Goal: Task Accomplishment & Management: Use online tool/utility

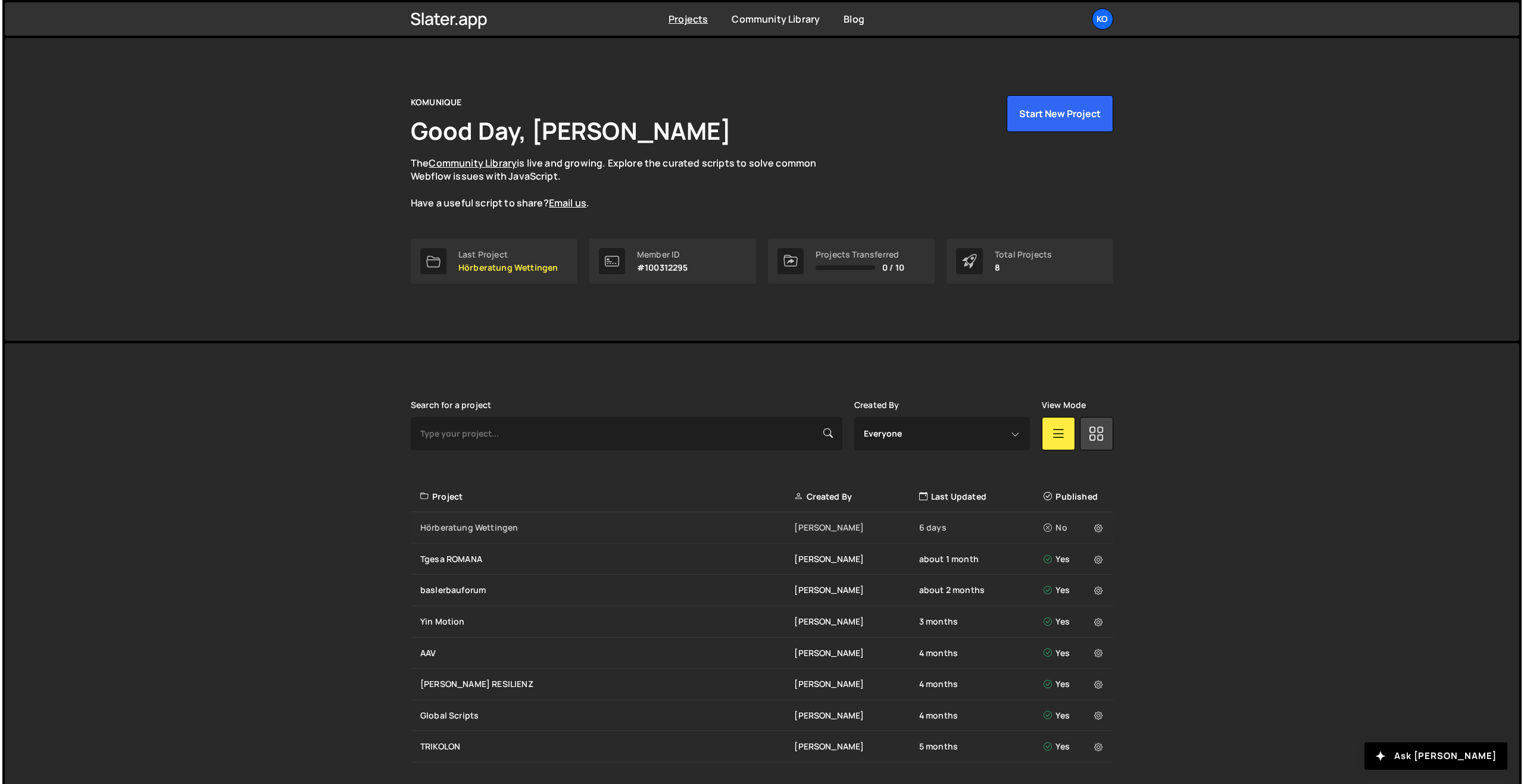
scroll to position [37, 0]
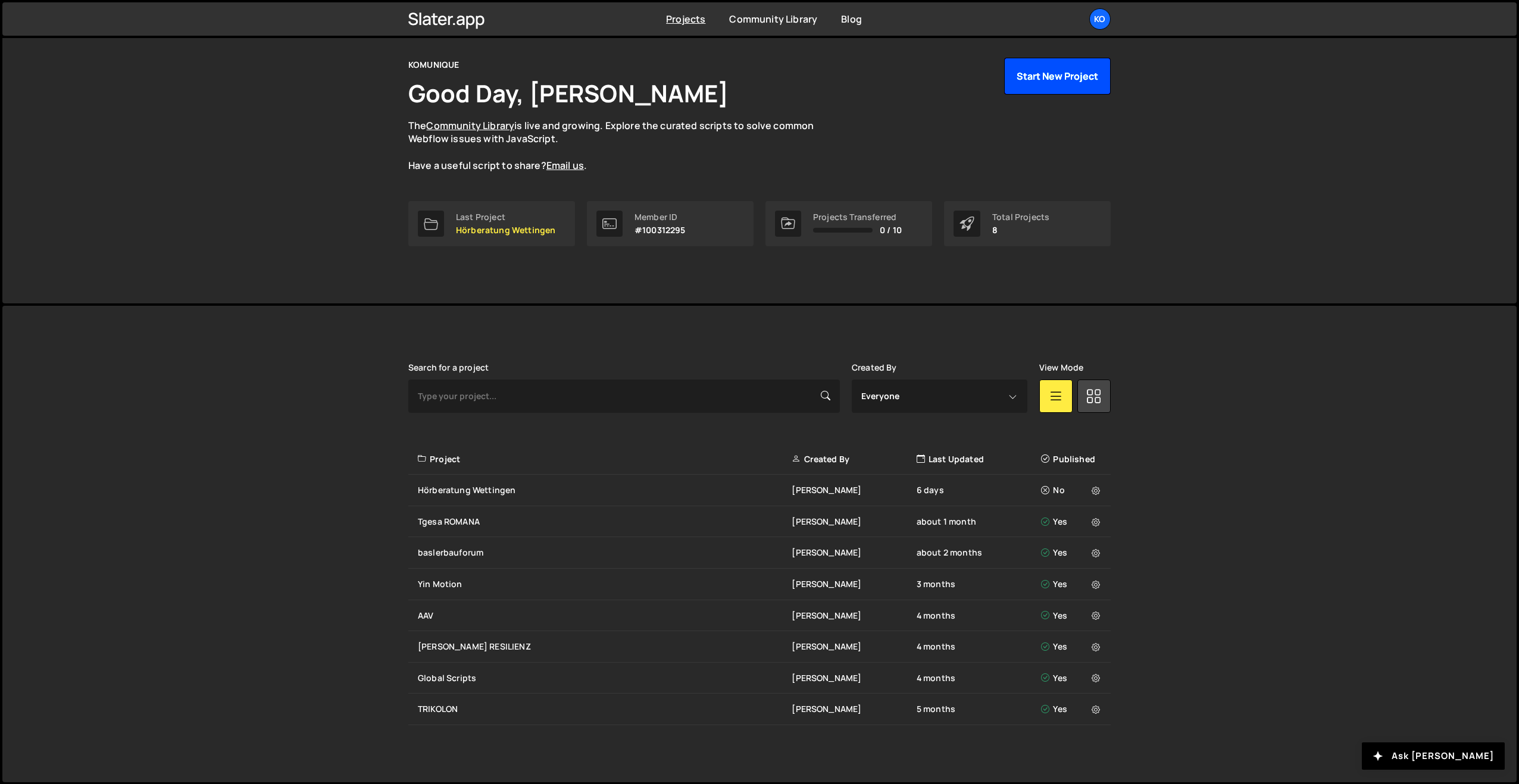
click at [1038, 82] on button "Start New Project" at bounding box center [1058, 76] width 107 height 37
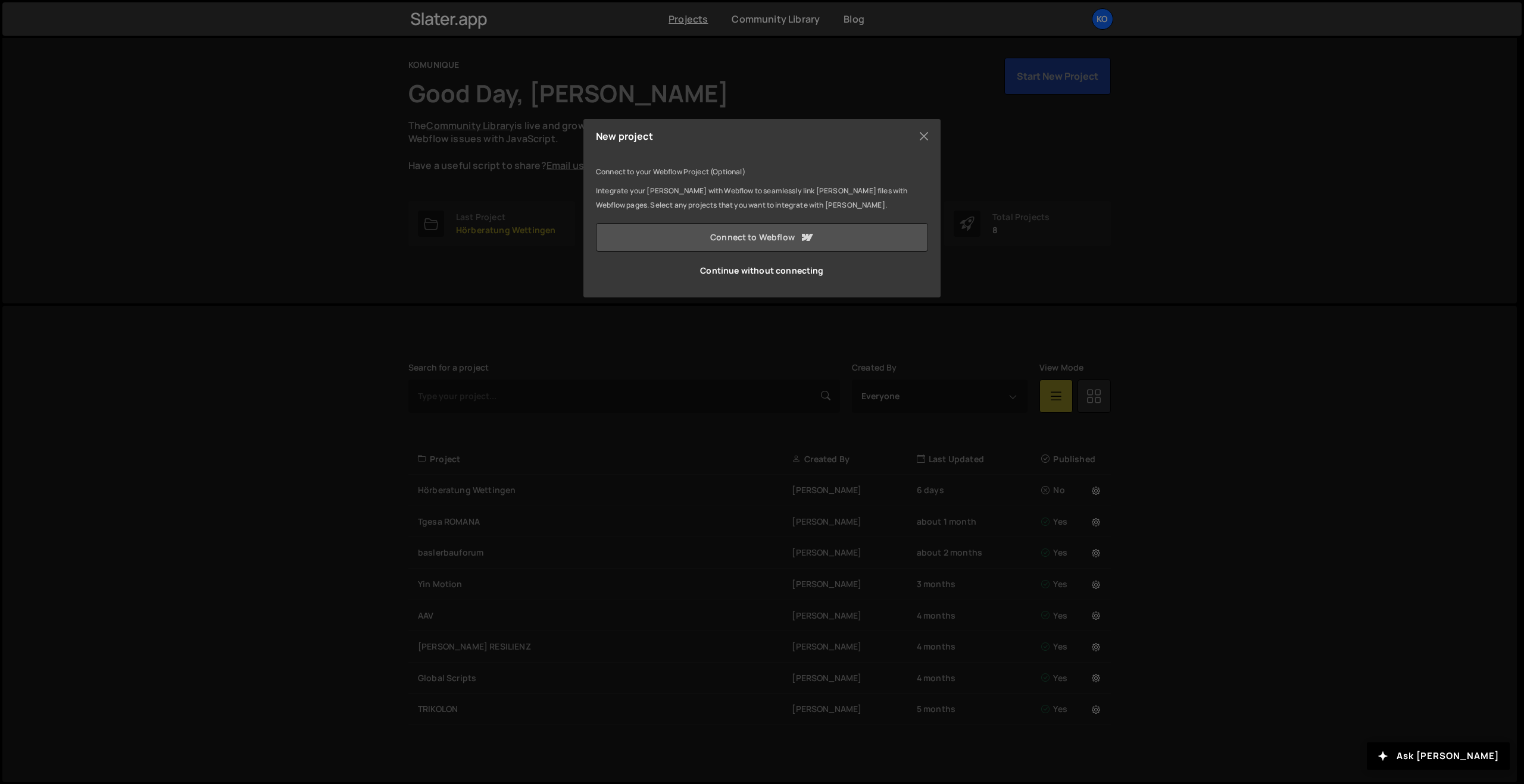
click at [717, 230] on link "Connect to Webflow" at bounding box center [762, 238] width 332 height 29
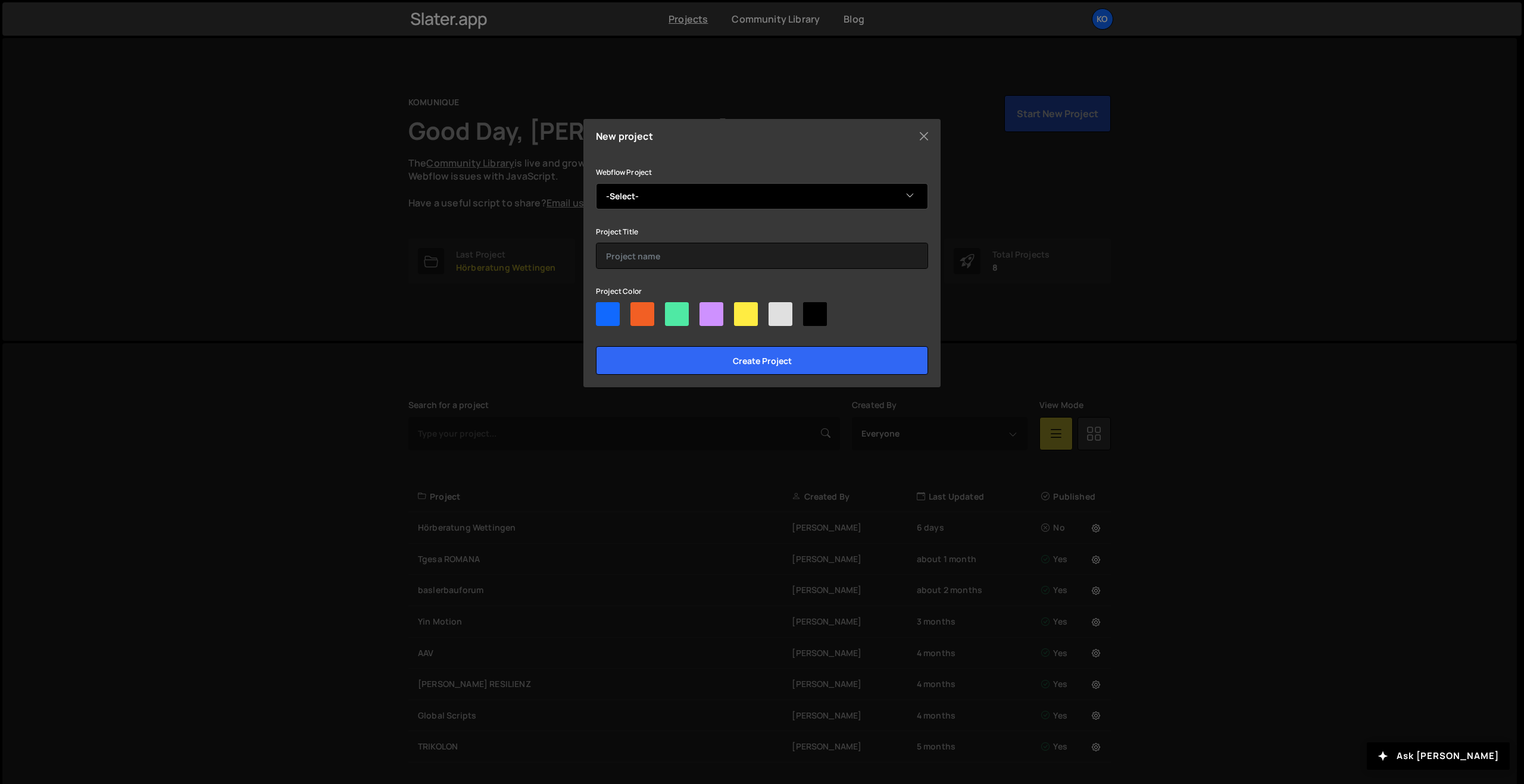
click at [641, 193] on select "-Select- Studio w+e HeadStarterz V10 CMS Blog Demo Dexter taxlawblog zsis) - Ze…" at bounding box center [762, 196] width 332 height 26
select select "6866439de8e2ec9b0a6cadd2"
click at [596, 183] on select "-Select- Studio w+e HeadStarterz V10 CMS Blog Demo Dexter taxlawblog zsis) - Ze…" at bounding box center [762, 196] width 332 height 26
click at [616, 315] on div at bounding box center [608, 314] width 24 height 24
click at [604, 310] on input"] "radio" at bounding box center [600, 306] width 8 height 8
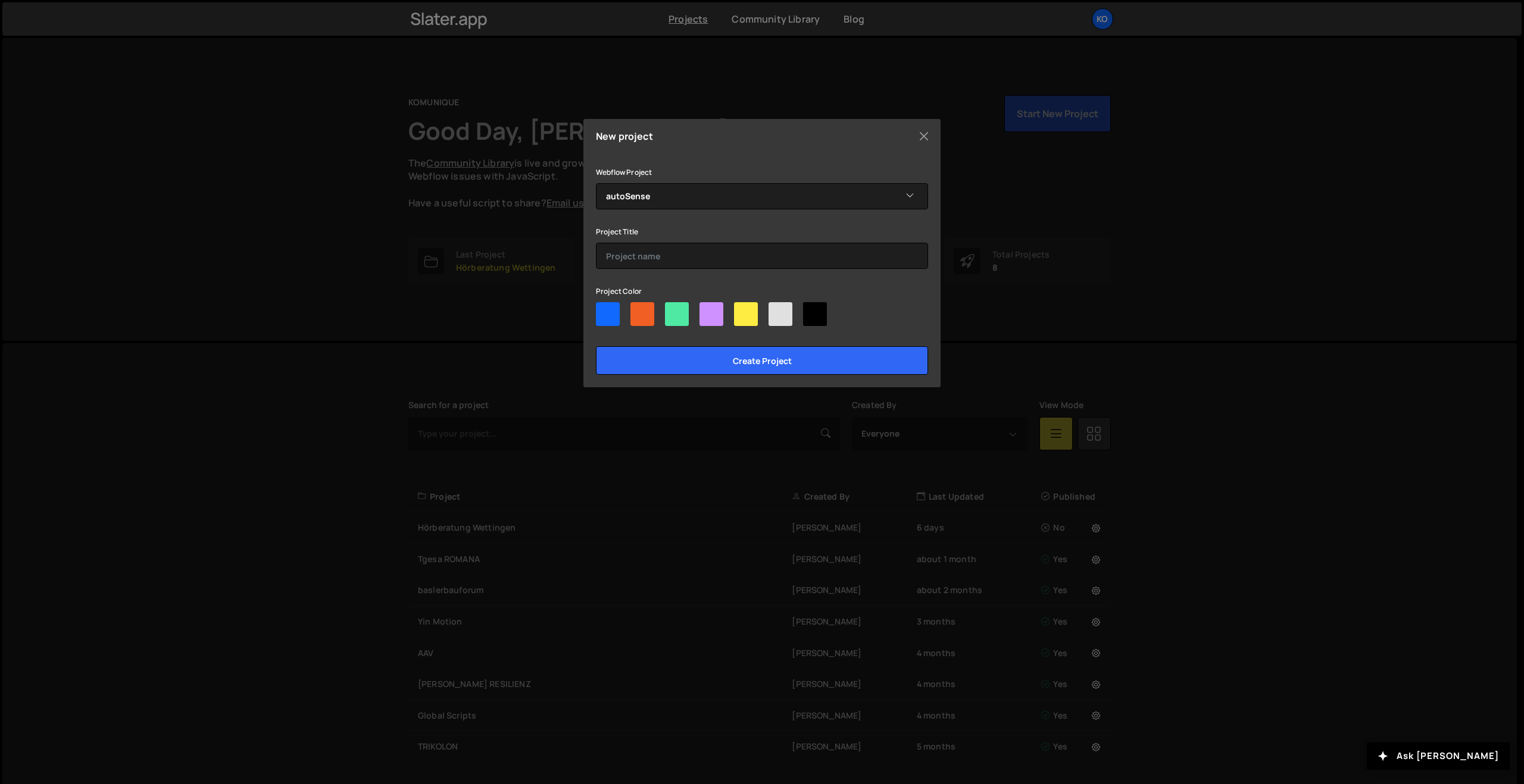
radio input"] "true"
click at [697, 362] on input "Create project" at bounding box center [762, 360] width 332 height 29
click at [649, 259] on input "text" at bounding box center [762, 255] width 332 height 26
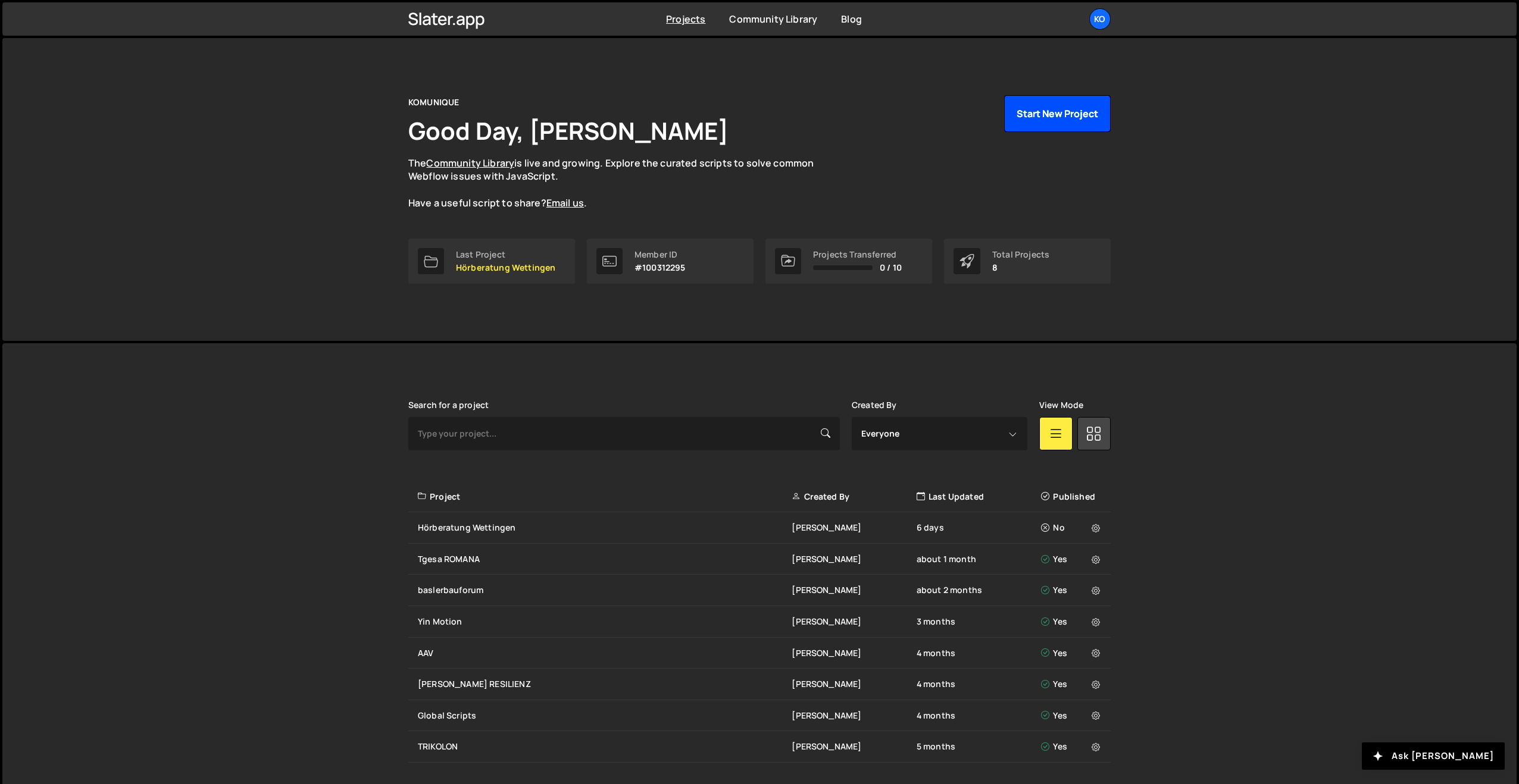
click at [1036, 104] on button "Start New Project" at bounding box center [1058, 113] width 107 height 37
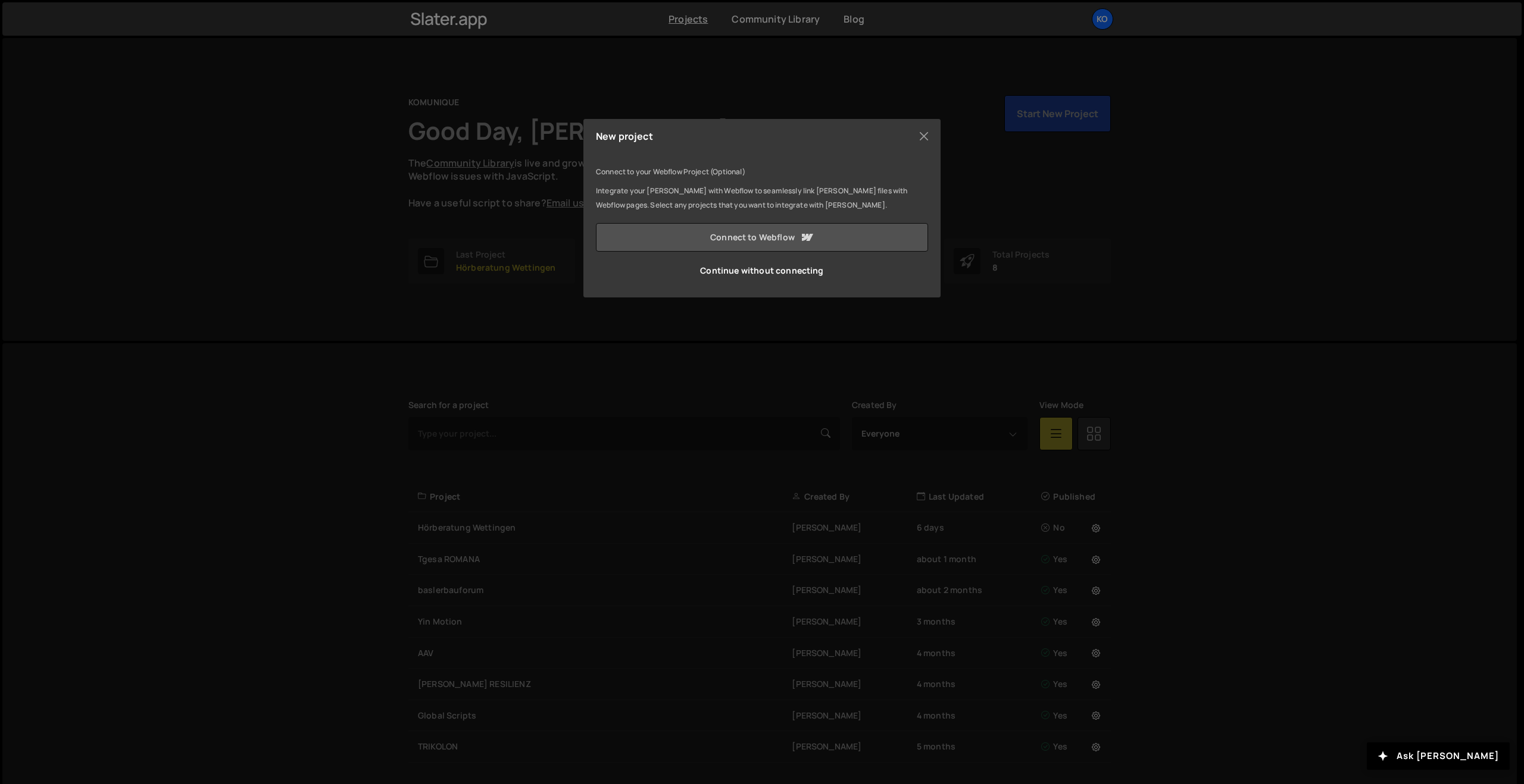
click at [691, 243] on link "Connect to Webflow" at bounding box center [762, 238] width 332 height 29
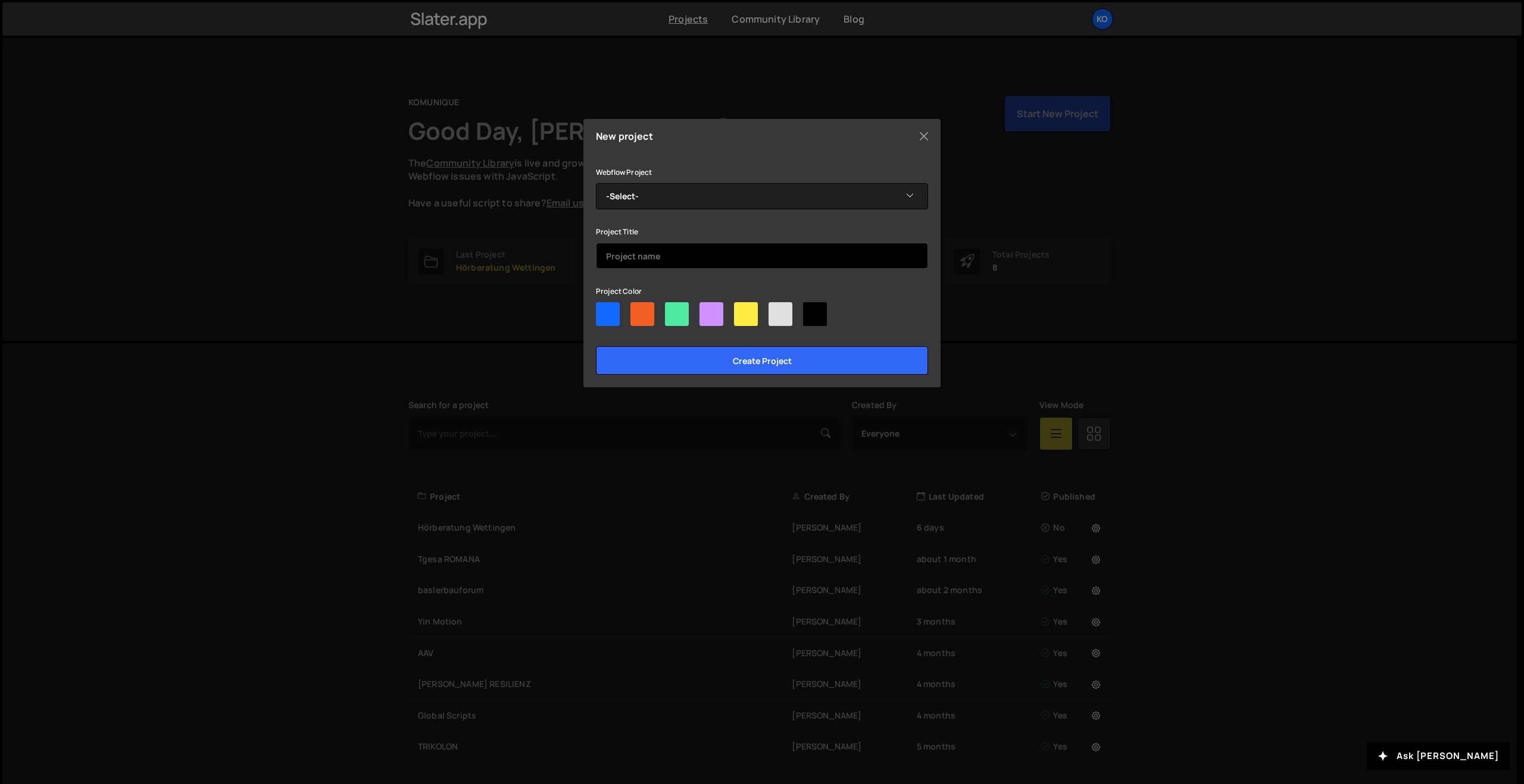
click at [630, 262] on input "text" at bounding box center [762, 255] width 332 height 26
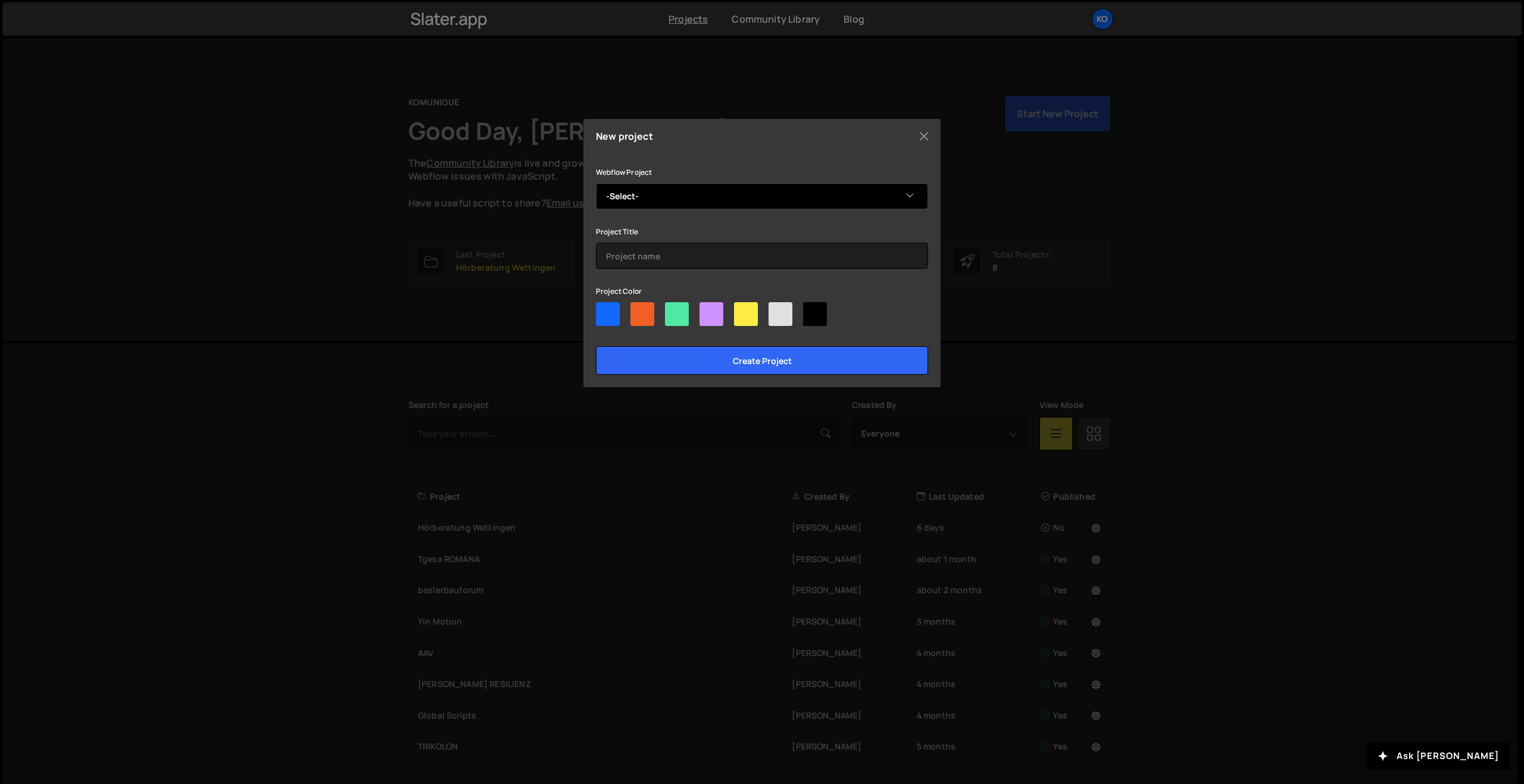
click at [661, 193] on select "-Select- autoSense" at bounding box center [762, 196] width 332 height 26
select select "6866439de8e2ec9b0a6cadd2"
click at [596, 183] on select "-Select- autoSense" at bounding box center [762, 196] width 332 height 26
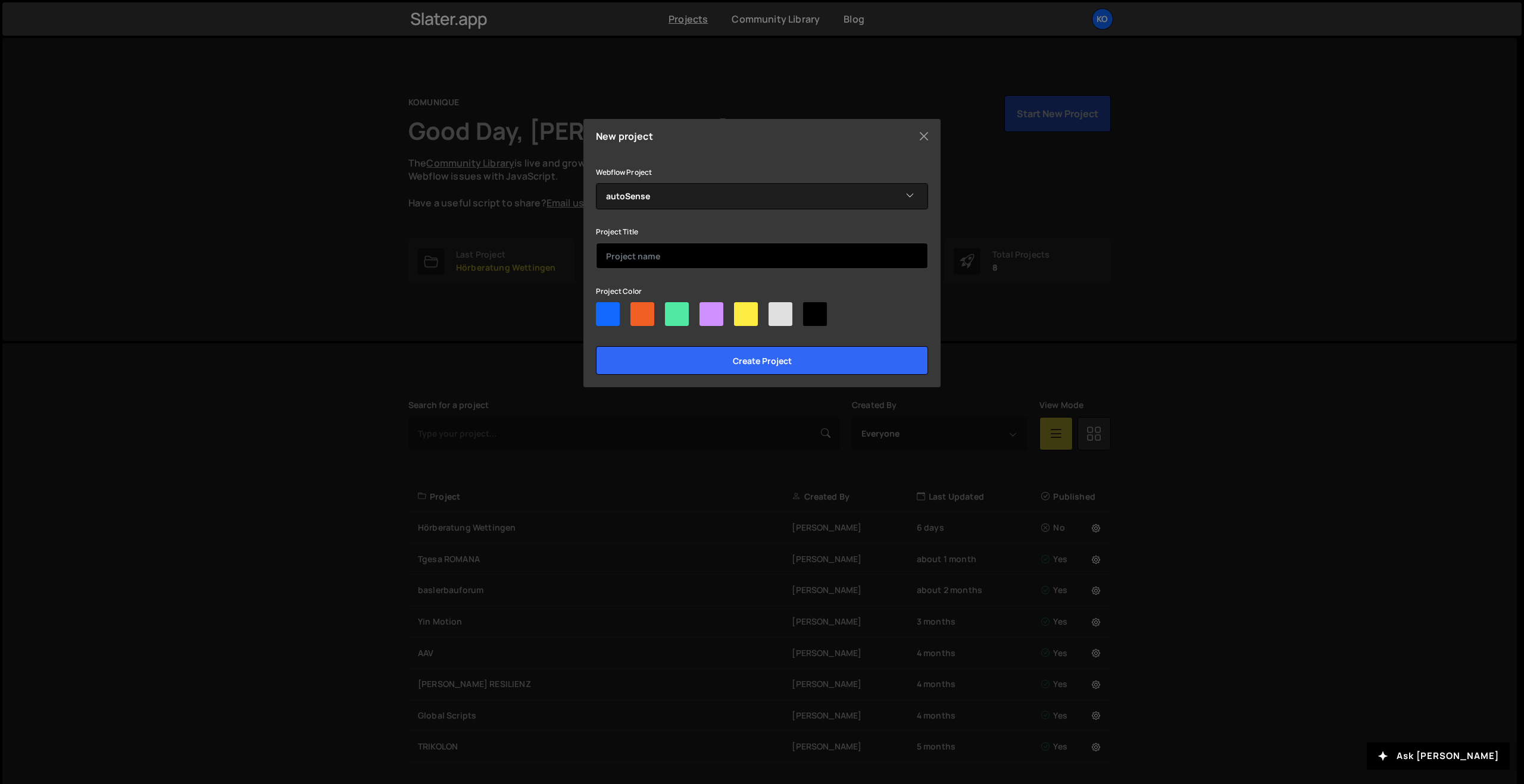
click at [611, 254] on input "text" at bounding box center [762, 255] width 332 height 26
type input "autoSense"
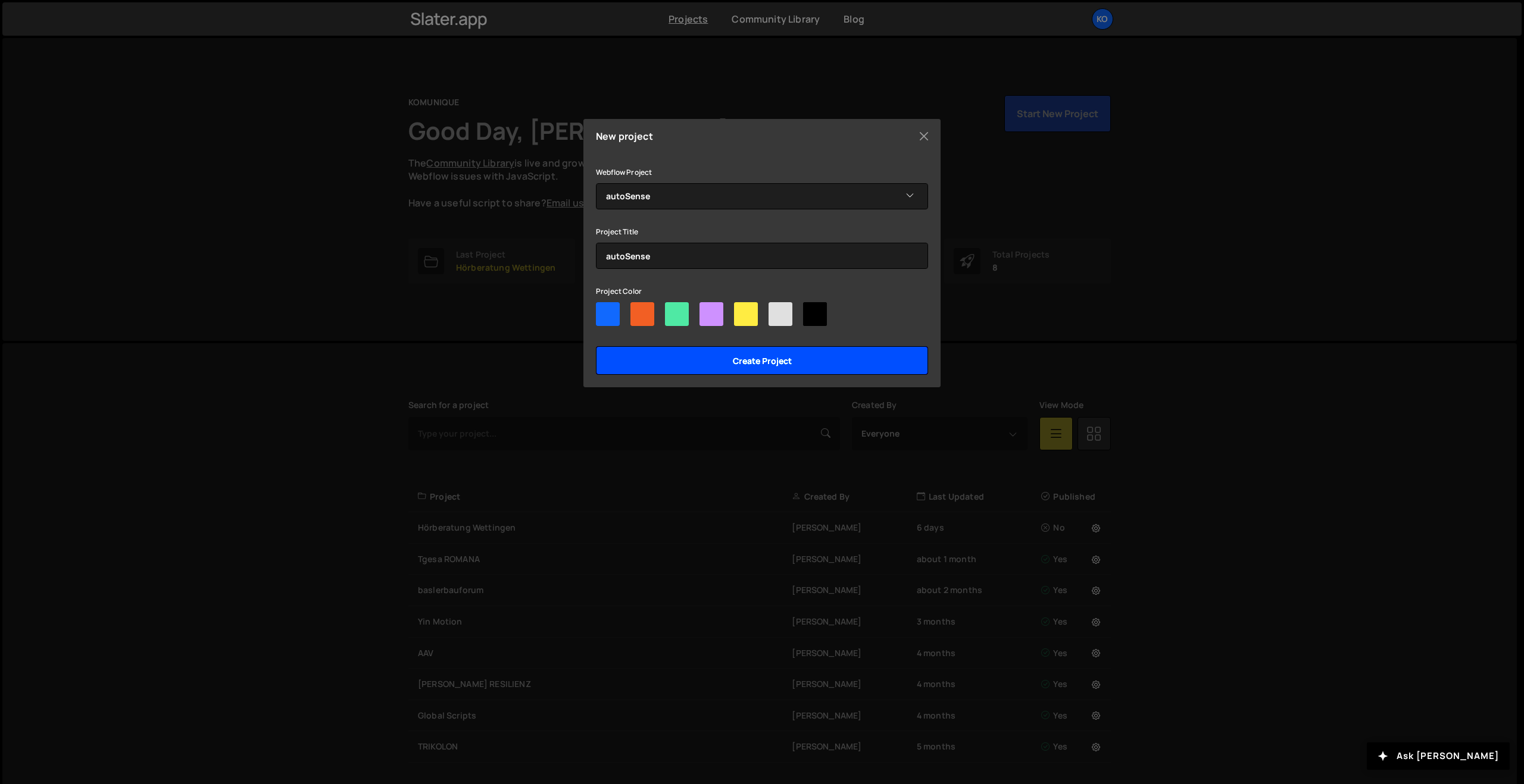
click at [721, 362] on input "Create project" at bounding box center [762, 360] width 332 height 29
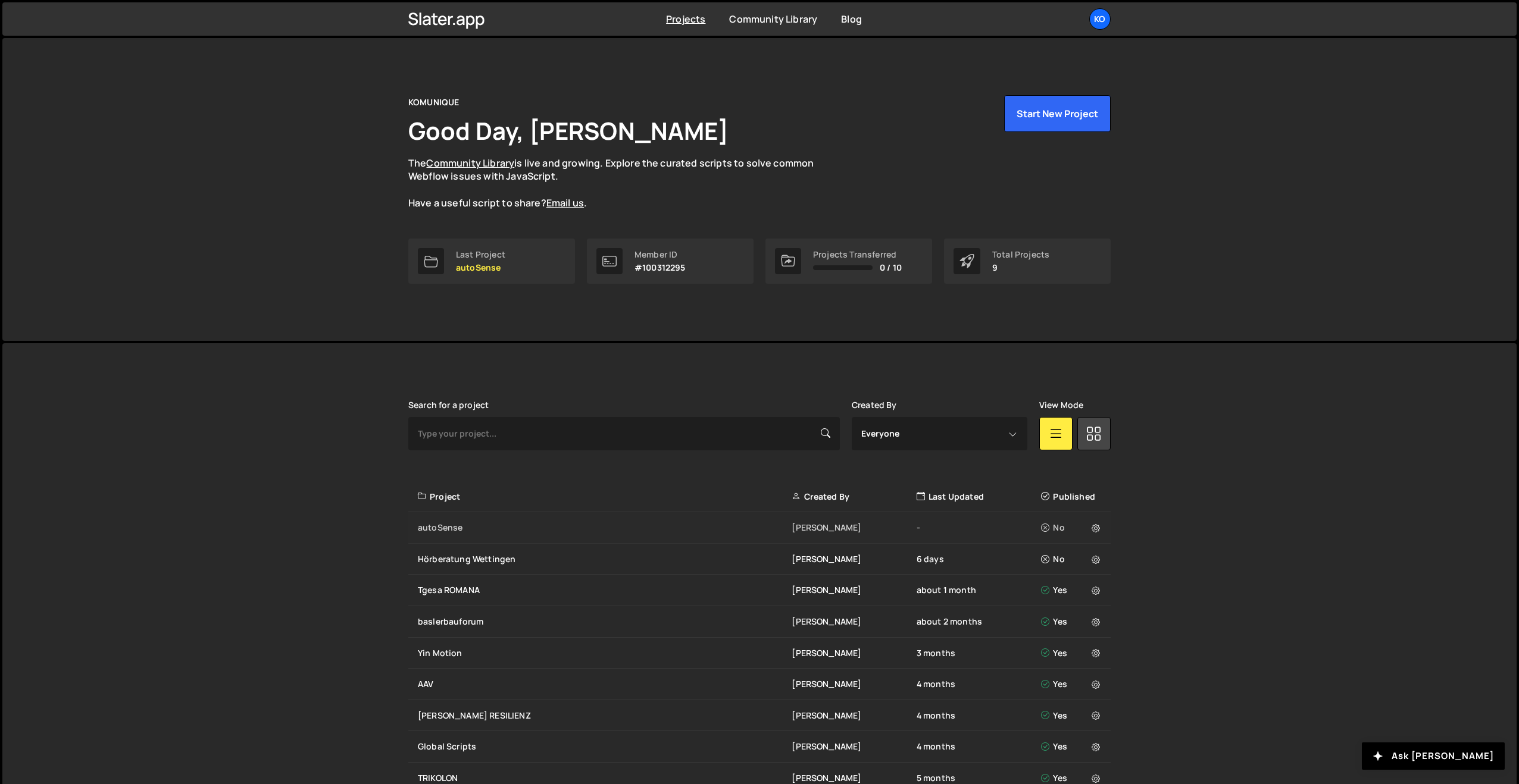
click at [513, 529] on div "autoSense" at bounding box center [605, 527] width 374 height 12
drag, startPoint x: 432, startPoint y: 526, endPoint x: 460, endPoint y: 524, distance: 28.1
click at [432, 526] on div "autoSense" at bounding box center [605, 527] width 374 height 12
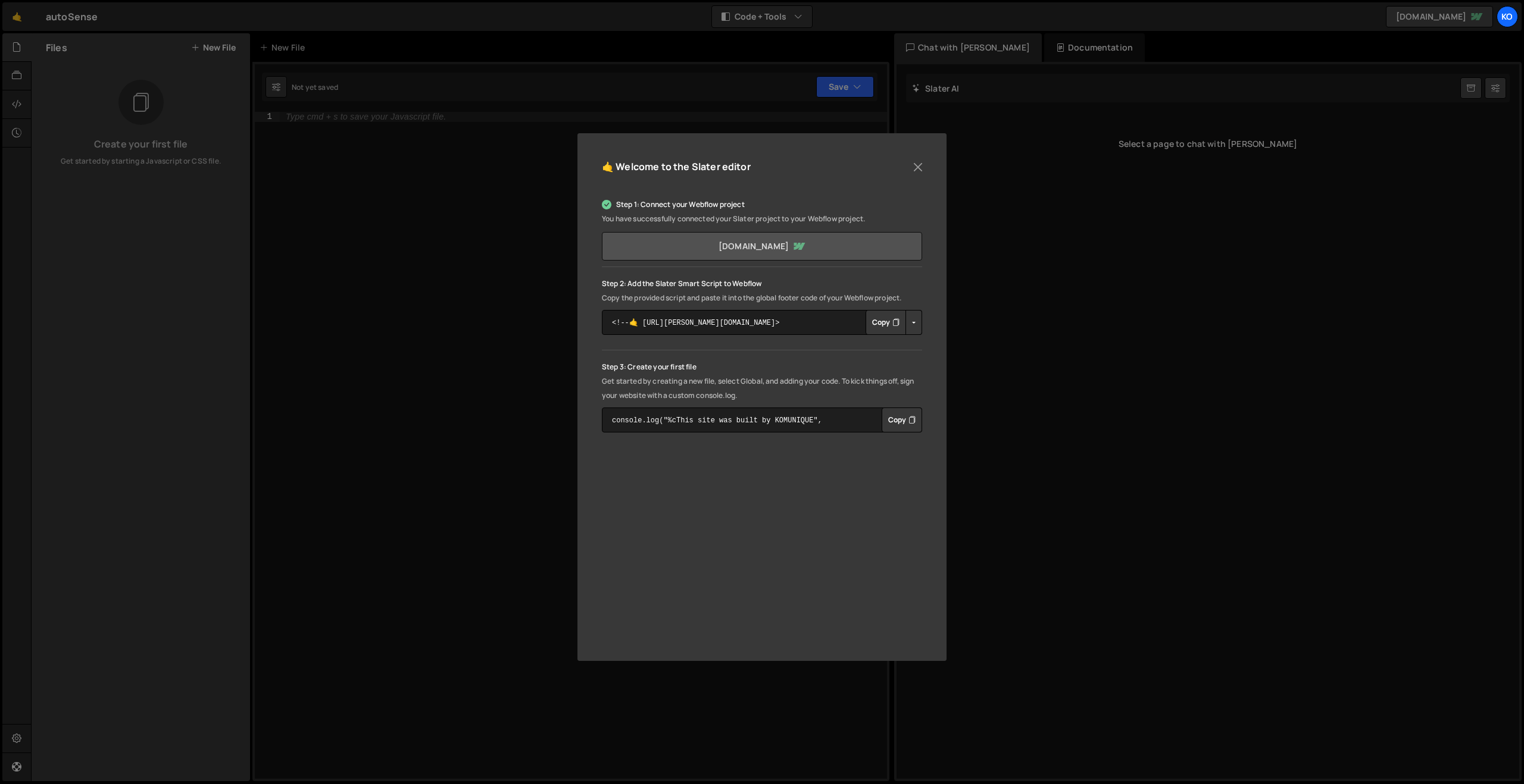
click at [715, 239] on link "[DOMAIN_NAME]" at bounding box center [761, 246] width 320 height 29
click at [878, 322] on button "Copy" at bounding box center [886, 322] width 41 height 25
click at [902, 420] on button "Copy" at bounding box center [902, 420] width 41 height 25
click at [921, 170] on button "Close" at bounding box center [918, 167] width 18 height 18
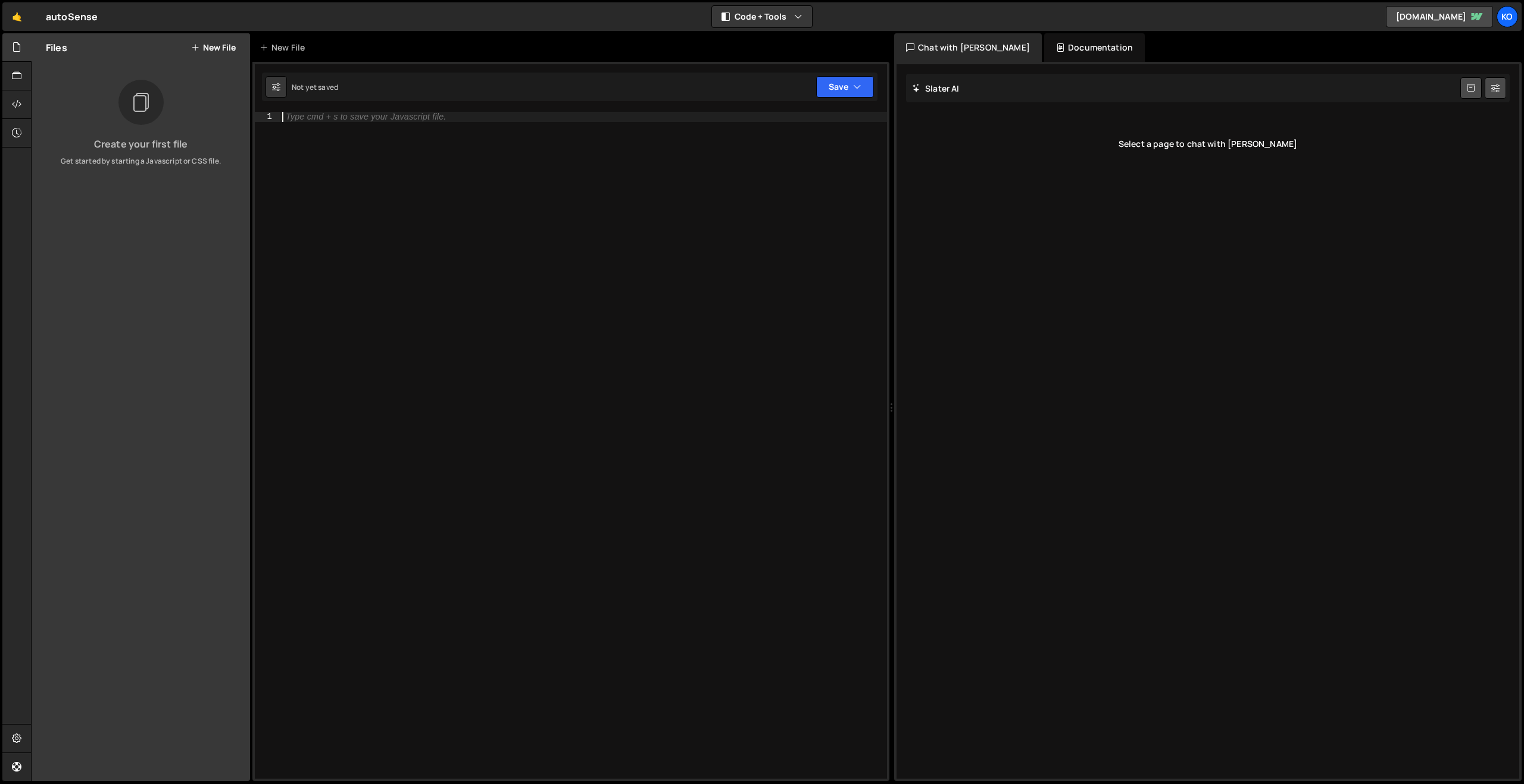
click at [319, 114] on div "Type cmd + s to save your Javascript file." at bounding box center [365, 116] width 160 height 9
click at [215, 49] on button "New File" at bounding box center [214, 48] width 45 height 10
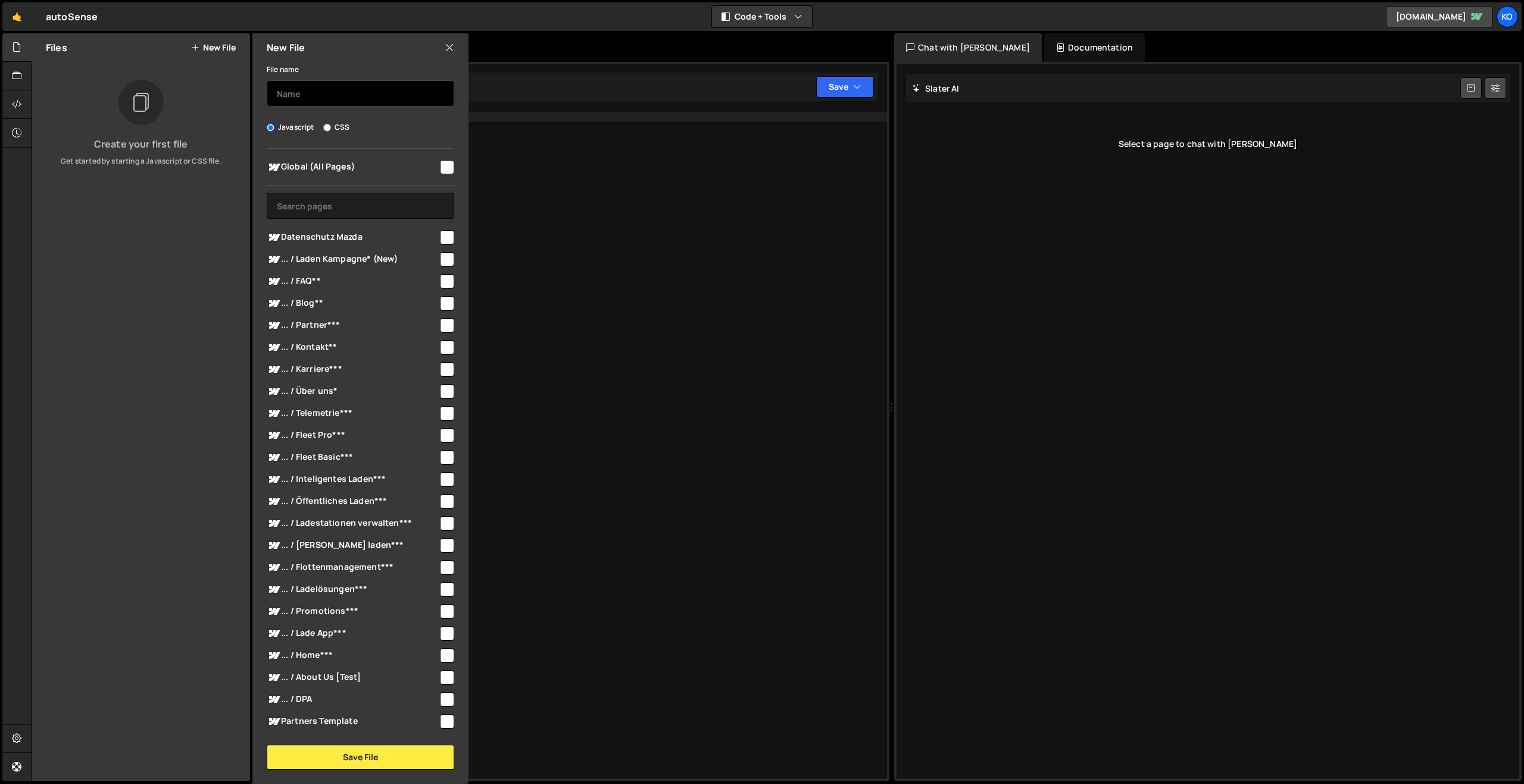
click at [288, 93] on input "text" at bounding box center [360, 93] width 188 height 26
type input "main"
click at [442, 165] on input "checkbox" at bounding box center [447, 167] width 14 height 14
checkbox input "true"
click at [393, 743] on div "File name main Javascript CSS Global (All Pages)" at bounding box center [360, 416] width 216 height 708
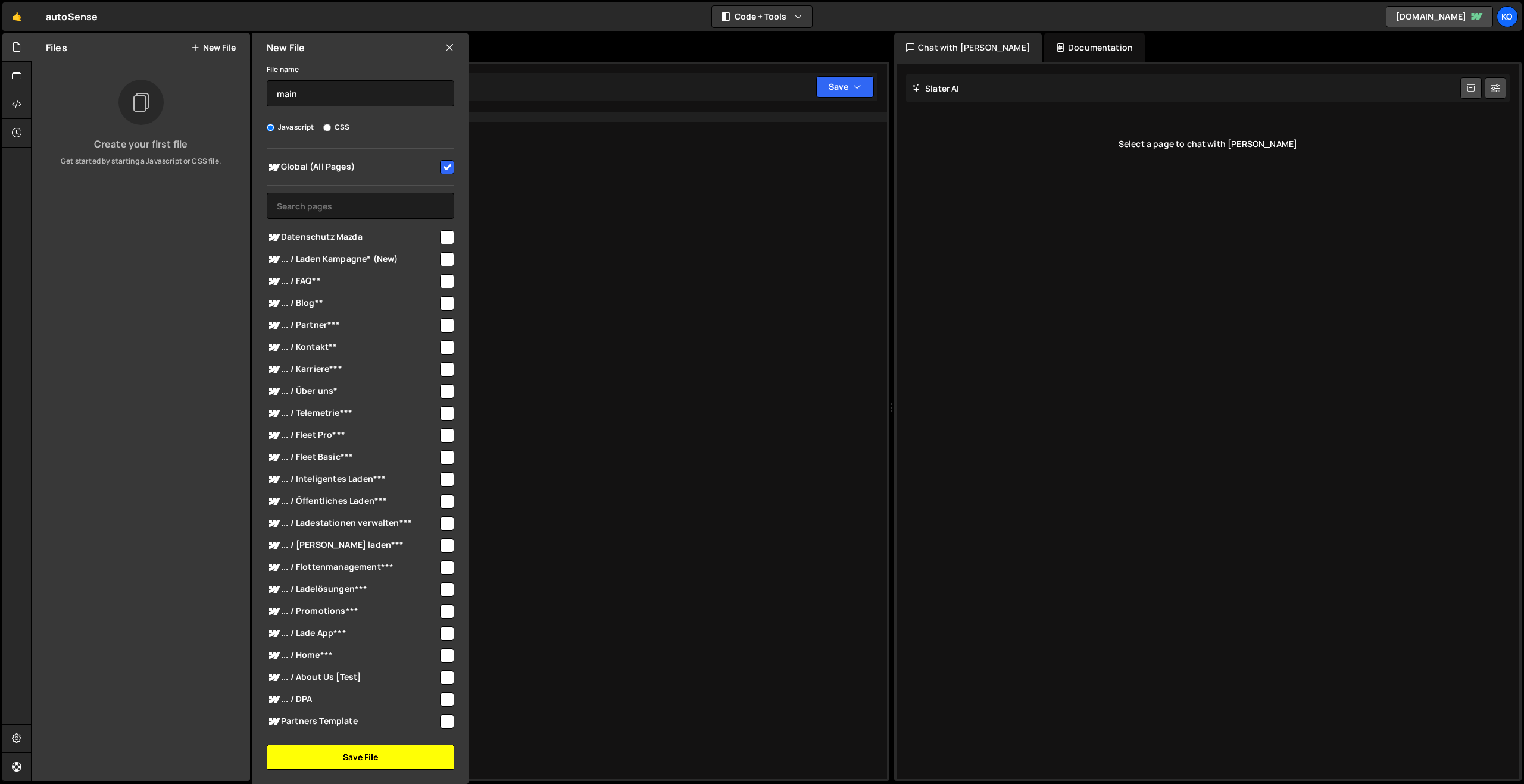
click at [392, 749] on button "Save File" at bounding box center [360, 757] width 188 height 25
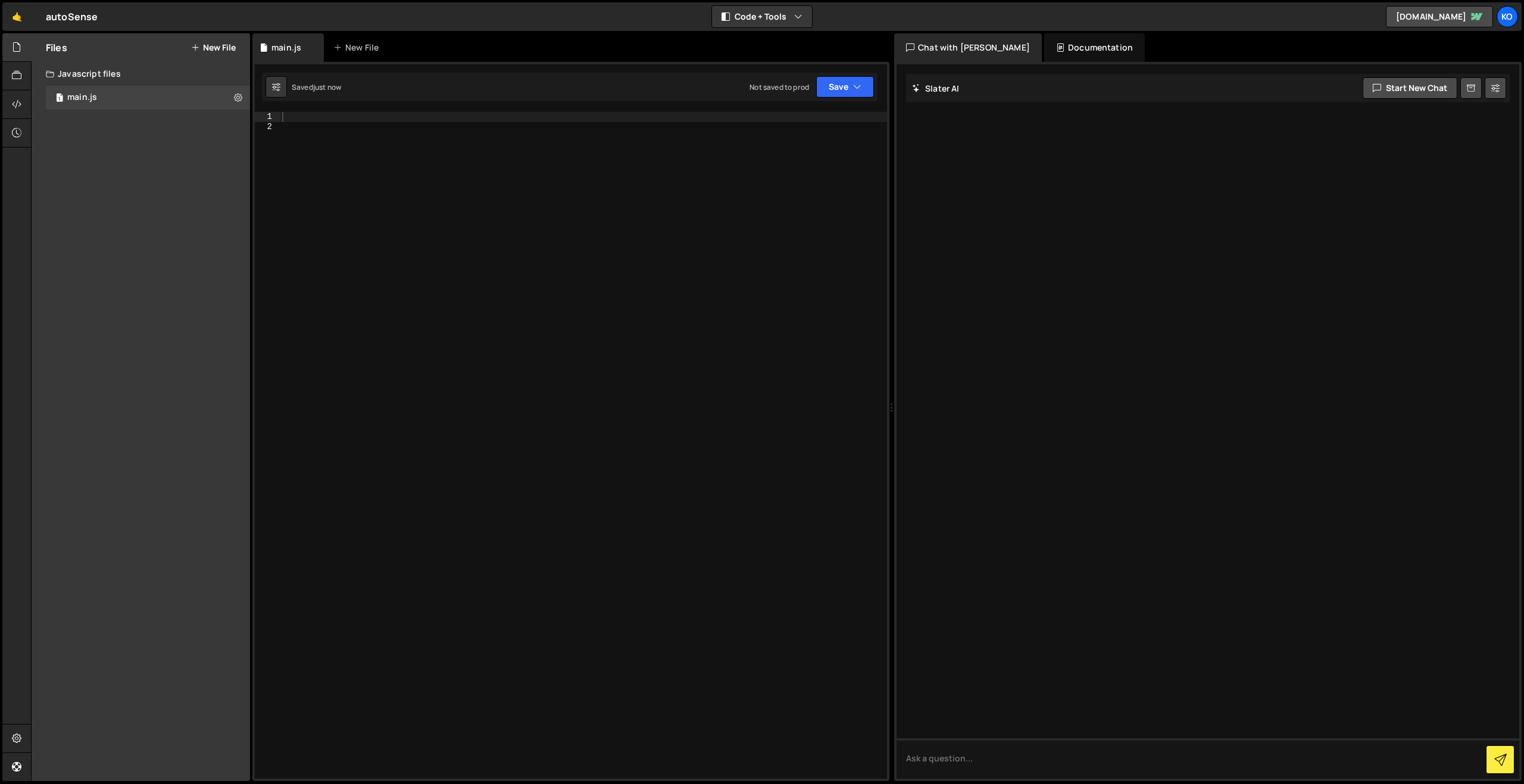
click at [310, 124] on div at bounding box center [583, 455] width 607 height 687
click at [313, 116] on div at bounding box center [583, 455] width 607 height 687
click at [331, 118] on div at bounding box center [583, 455] width 607 height 687
click at [827, 83] on button "Save" at bounding box center [845, 87] width 57 height 22
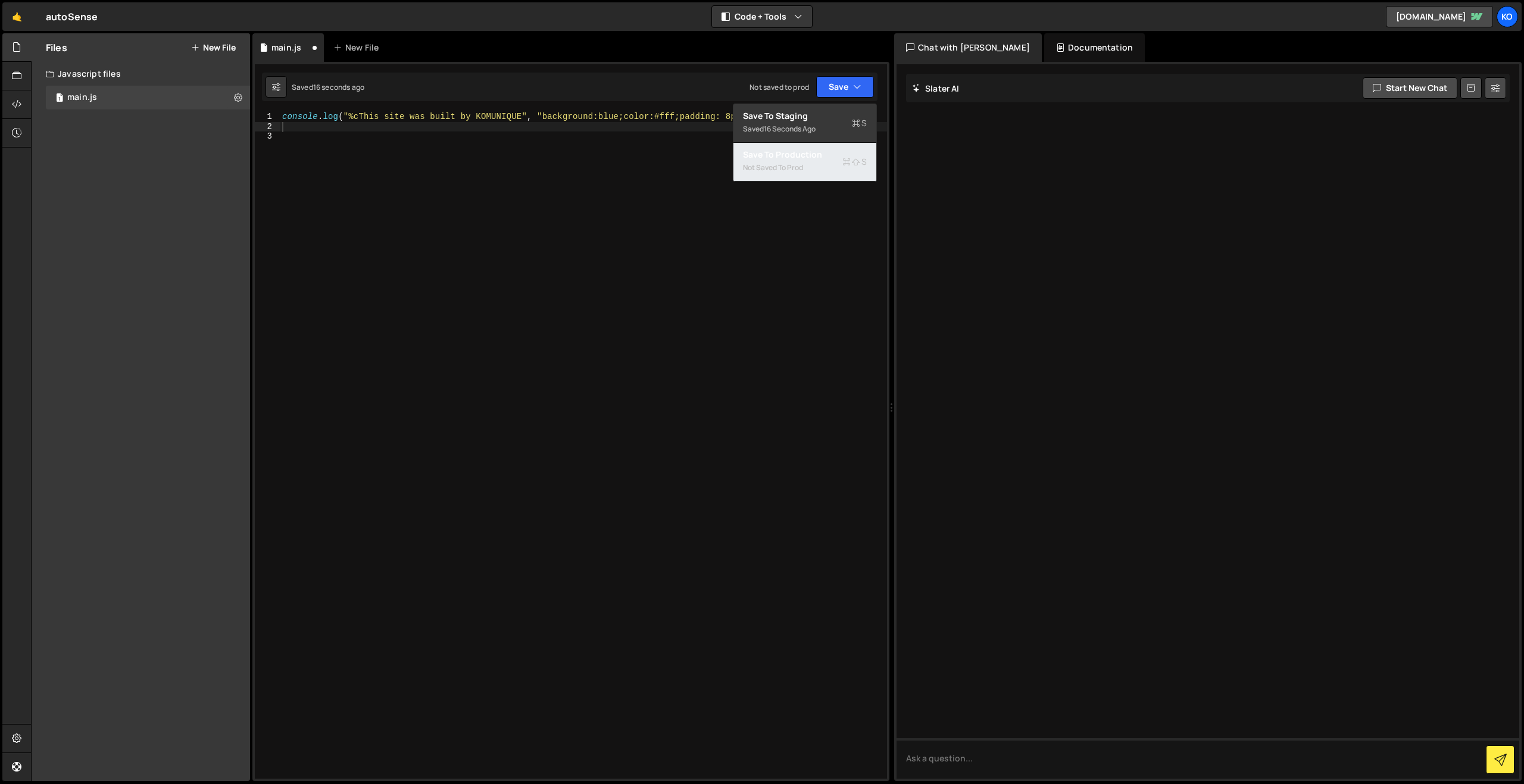
drag, startPoint x: 772, startPoint y: 156, endPoint x: 791, endPoint y: 136, distance: 27.6
click at [772, 156] on div "Save to Production S" at bounding box center [804, 155] width 124 height 12
click at [211, 48] on button "New File" at bounding box center [214, 48] width 45 height 10
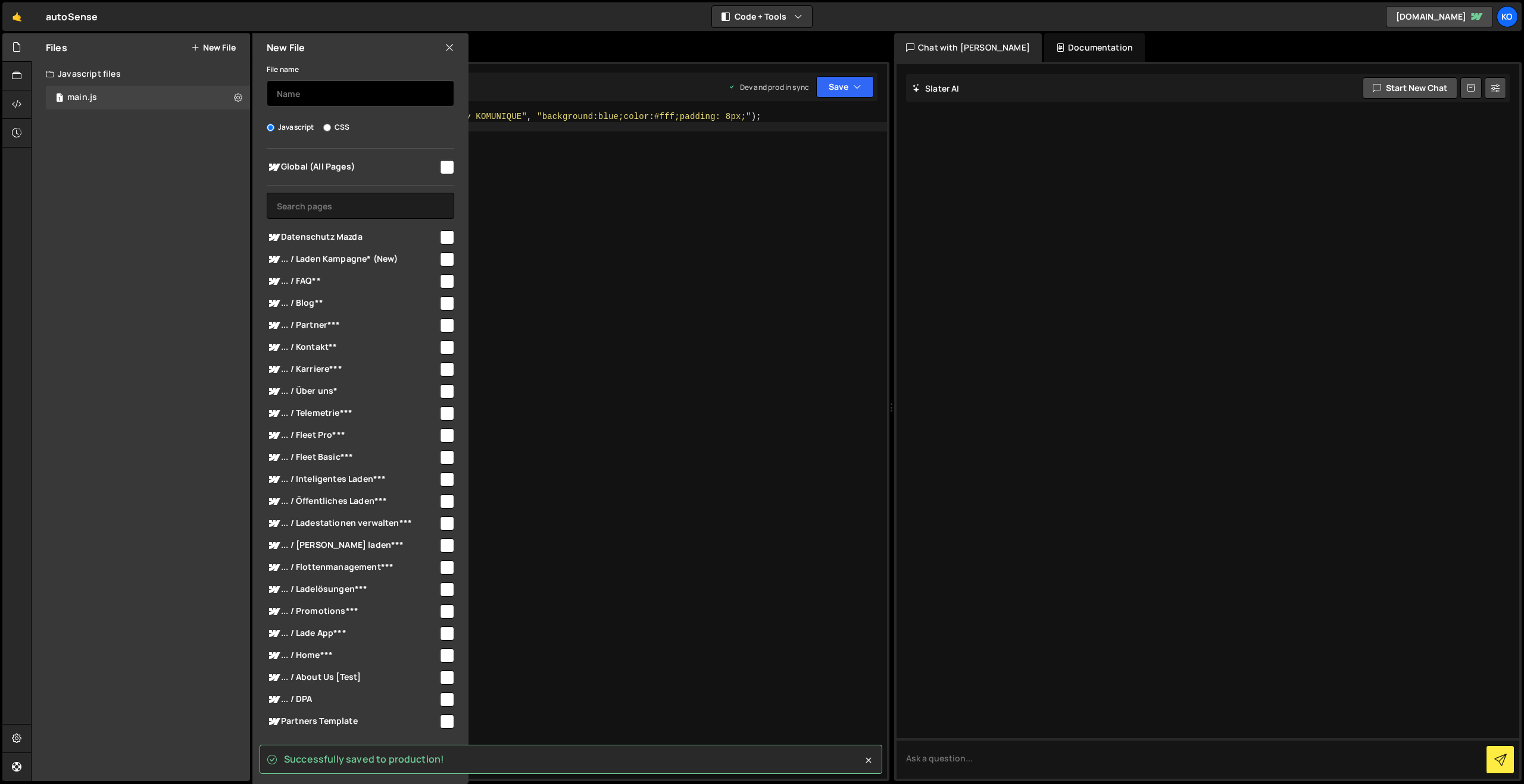
click at [278, 86] on input "text" at bounding box center [360, 93] width 188 height 26
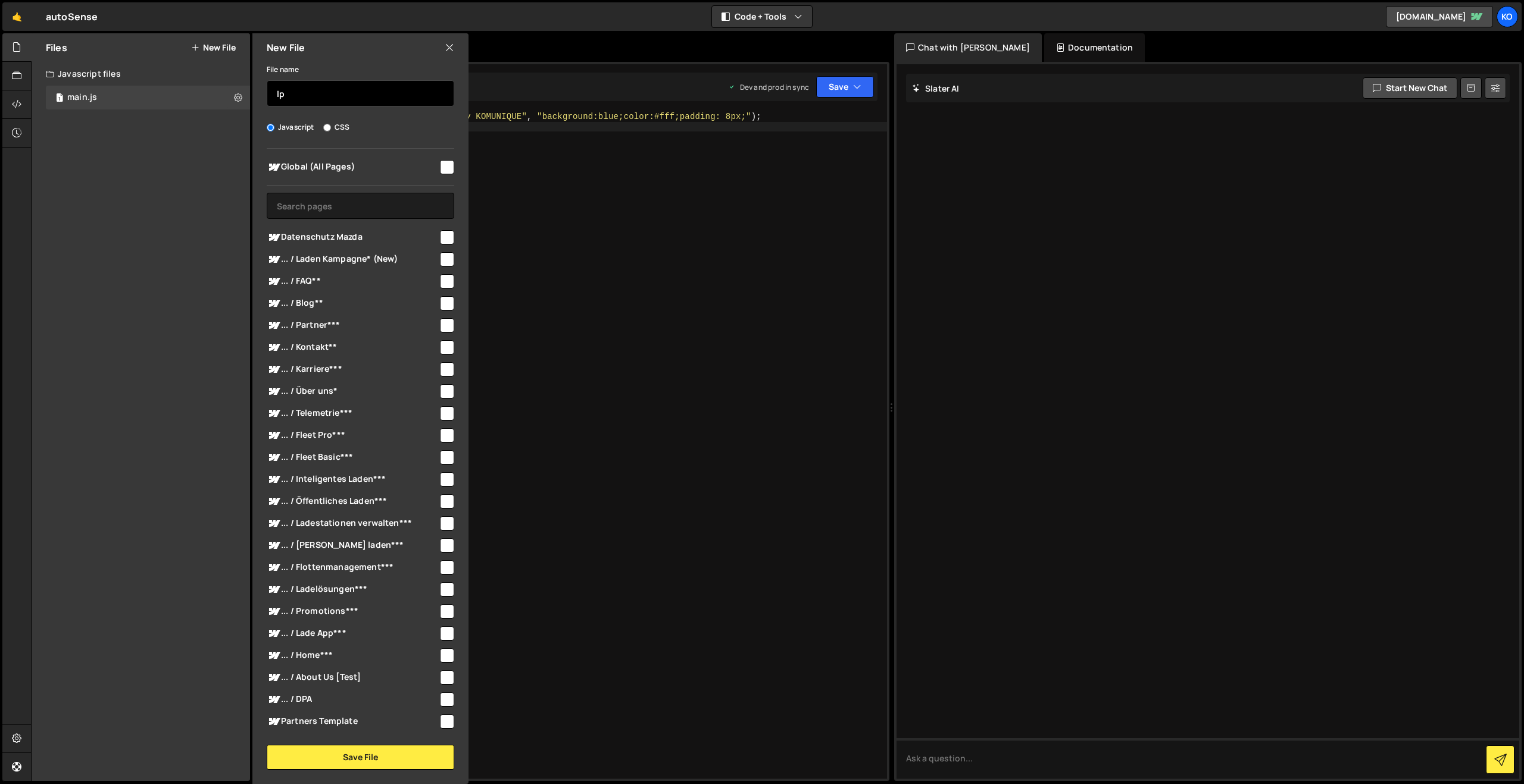
type input "l"
type input "c"
type input "lp-charging"
click at [302, 212] on input "text" at bounding box center [360, 206] width 188 height 26
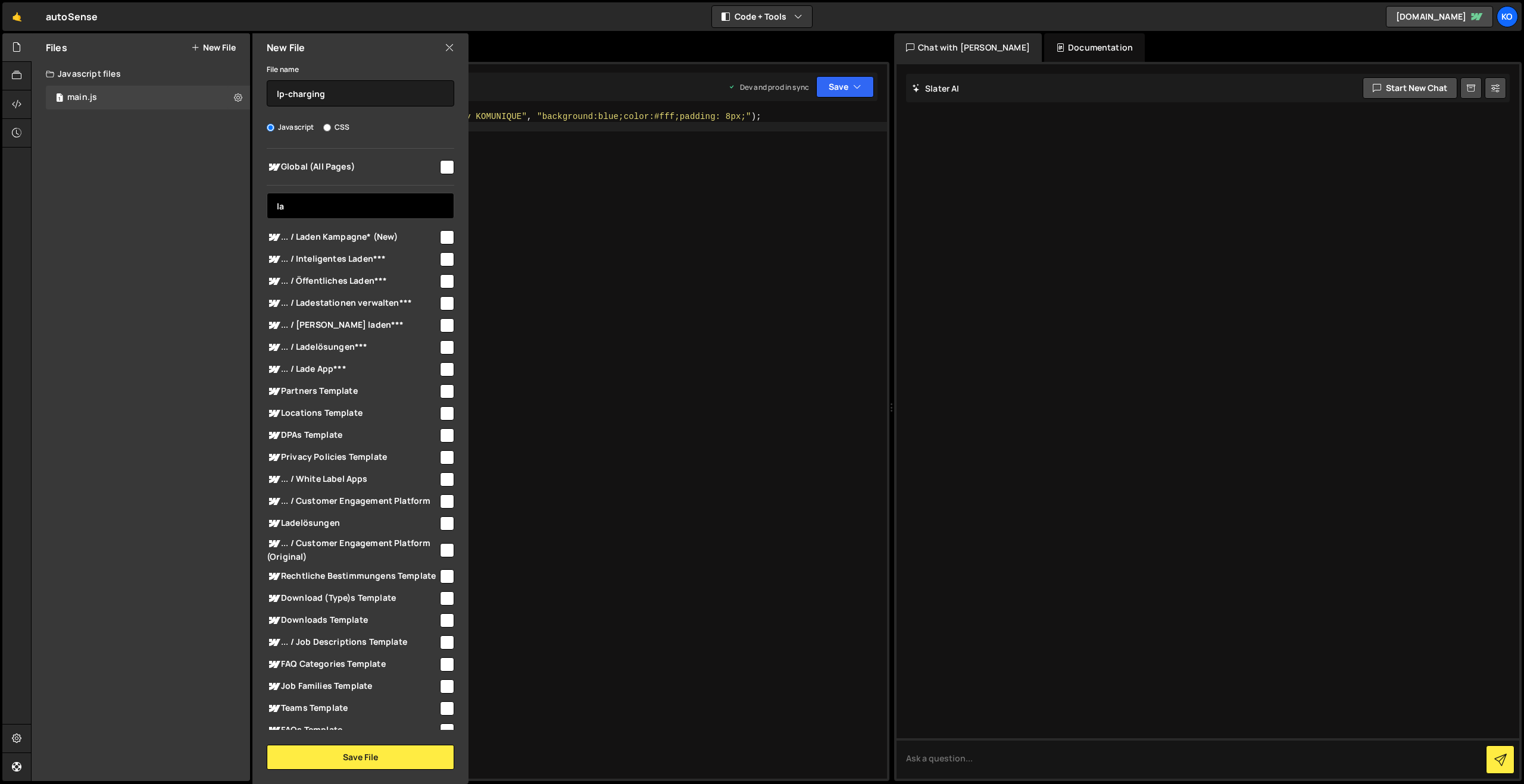
type input "l"
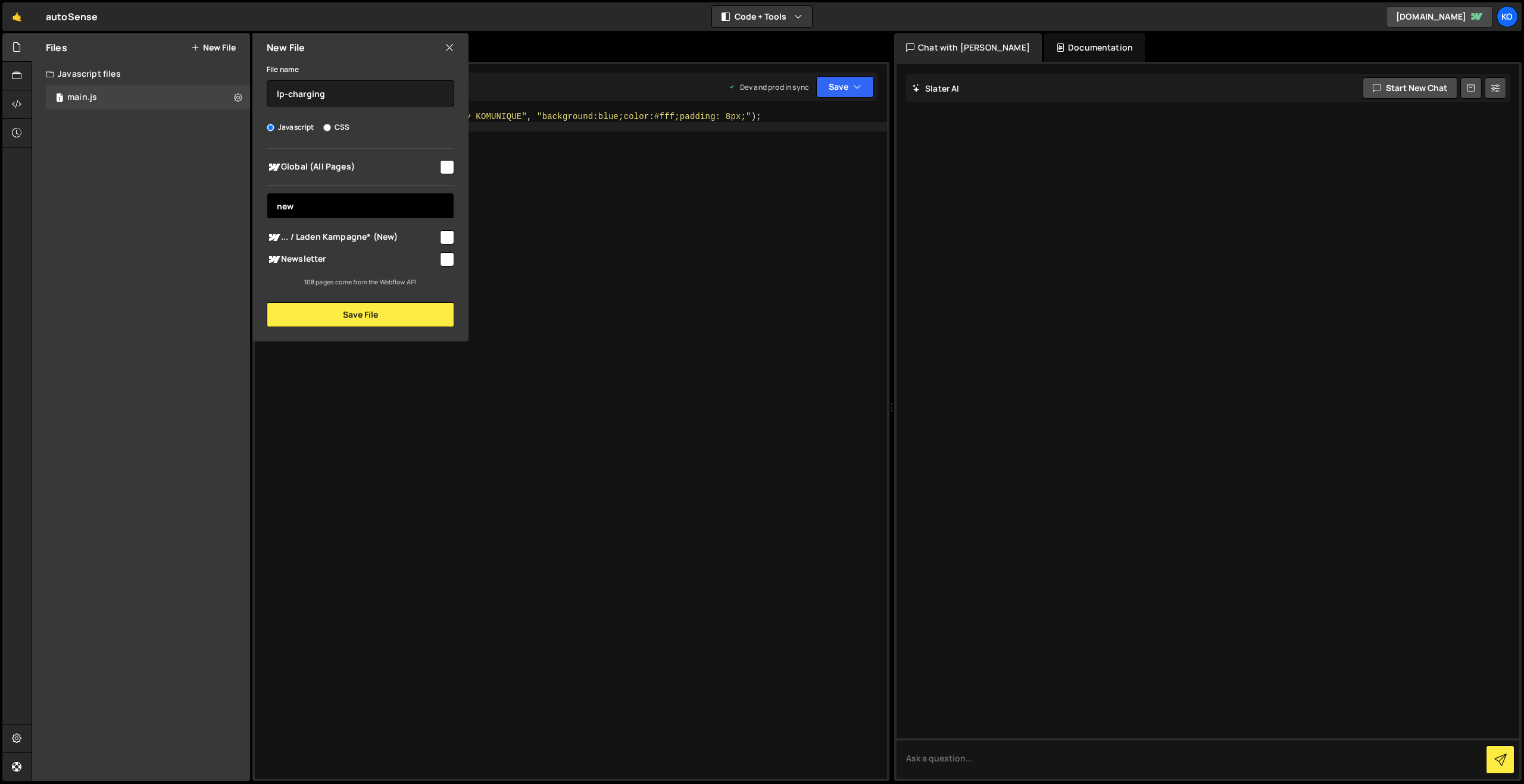
type input "new"
click at [448, 238] on input "checkbox" at bounding box center [447, 238] width 14 height 14
checkbox input "true"
click at [346, 321] on button "Save File" at bounding box center [360, 314] width 188 height 25
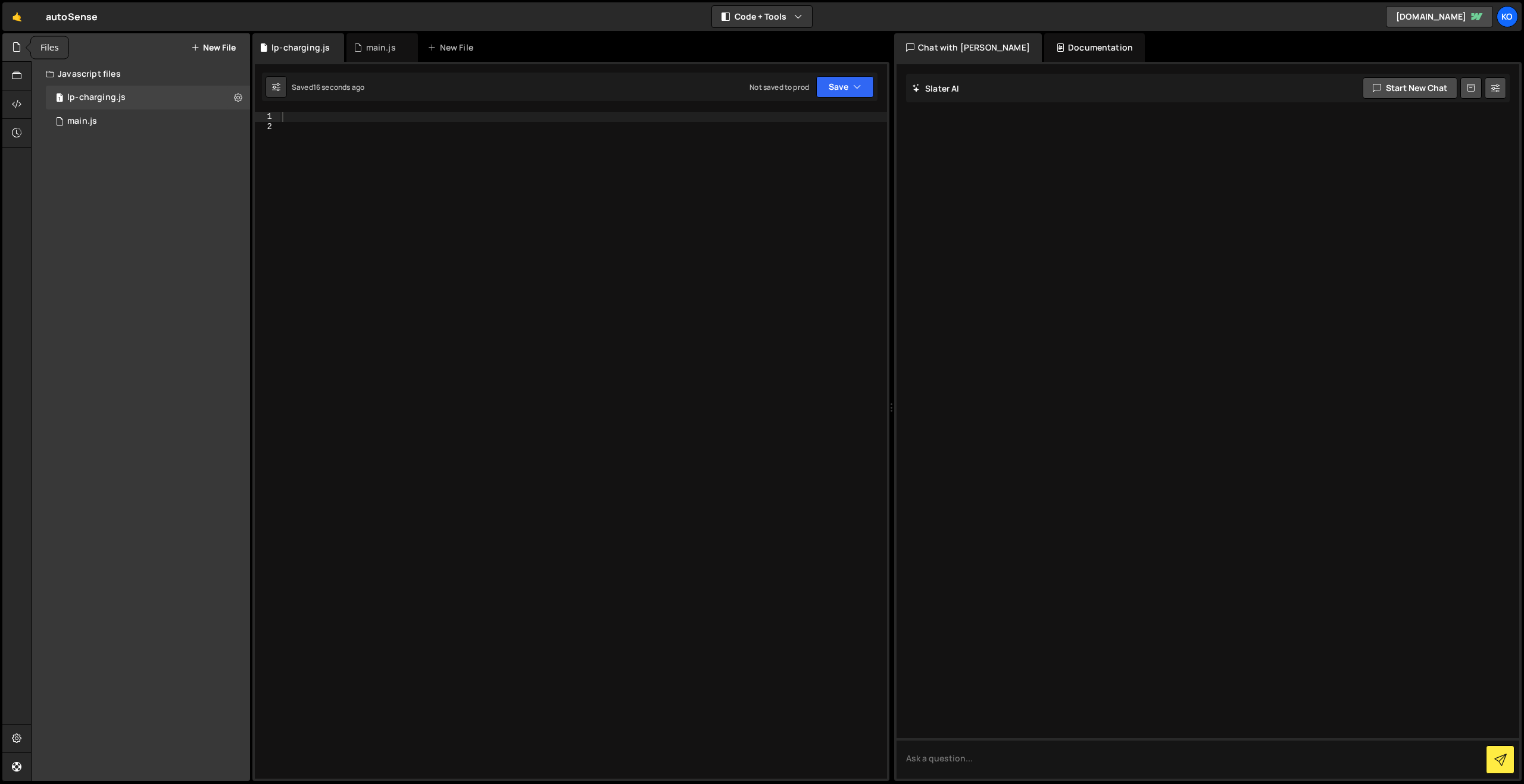
click at [17, 46] on icon at bounding box center [17, 47] width 10 height 13
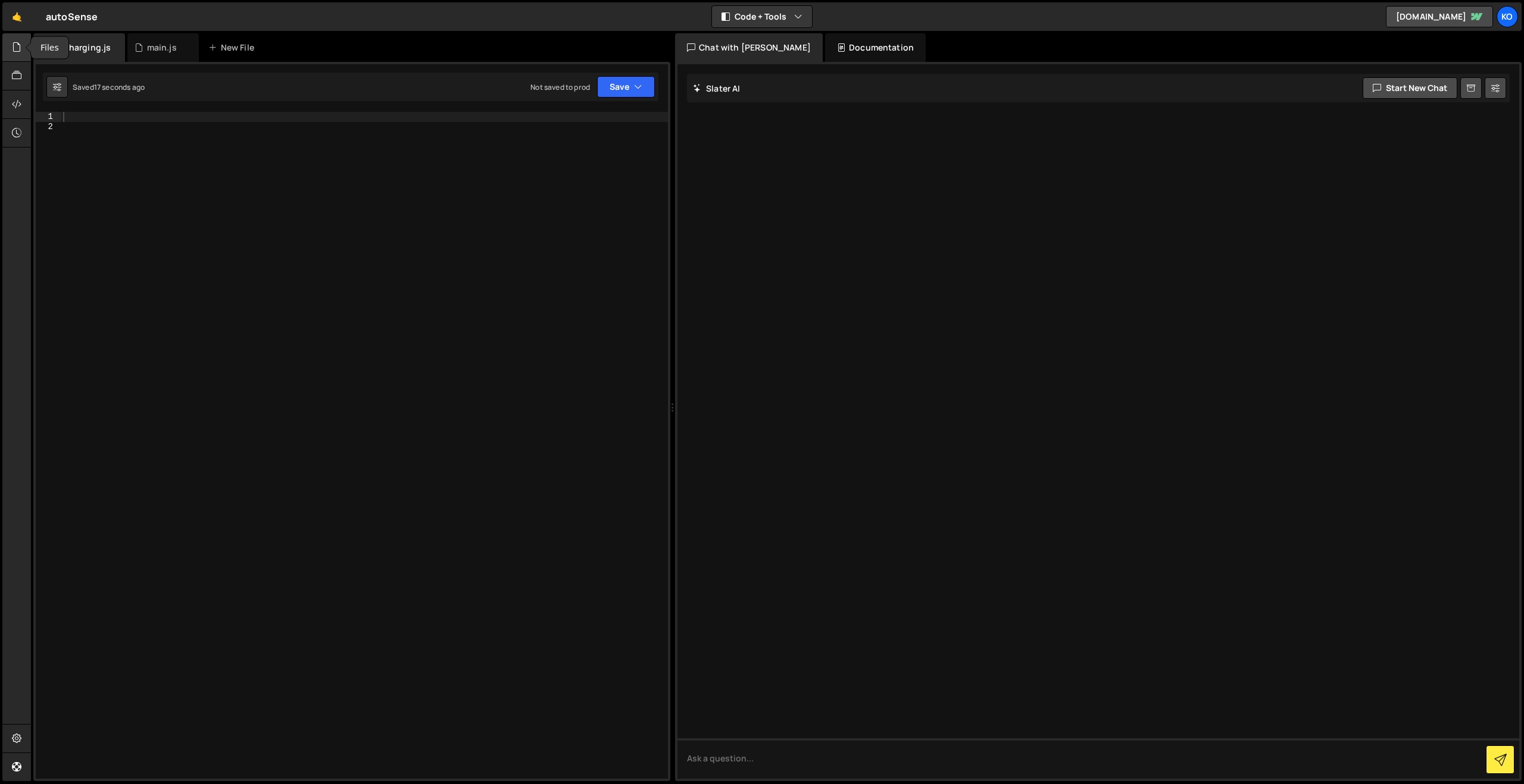
click at [17, 46] on icon at bounding box center [17, 47] width 10 height 13
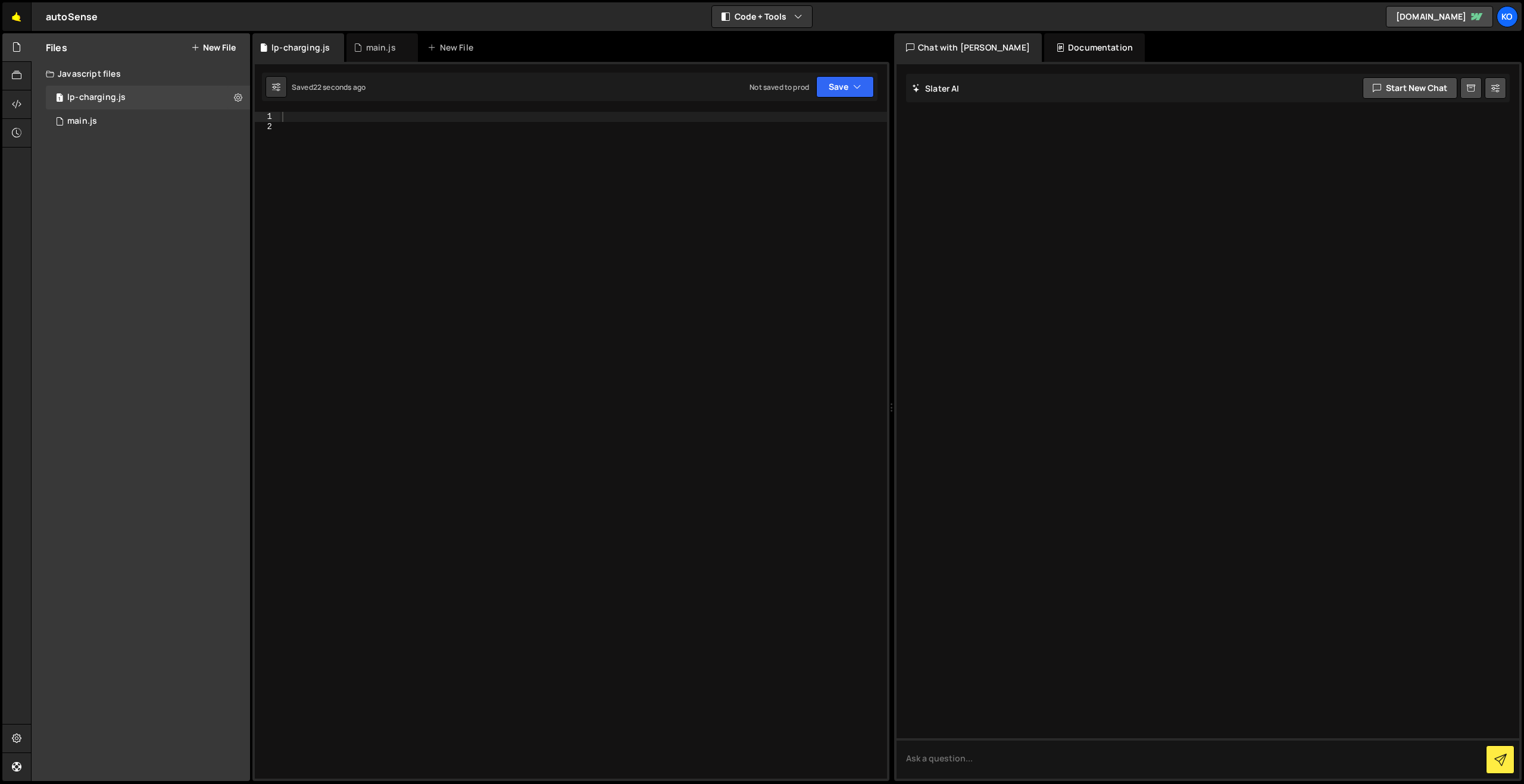
click at [17, 24] on link "🤙" at bounding box center [17, 17] width 30 height 29
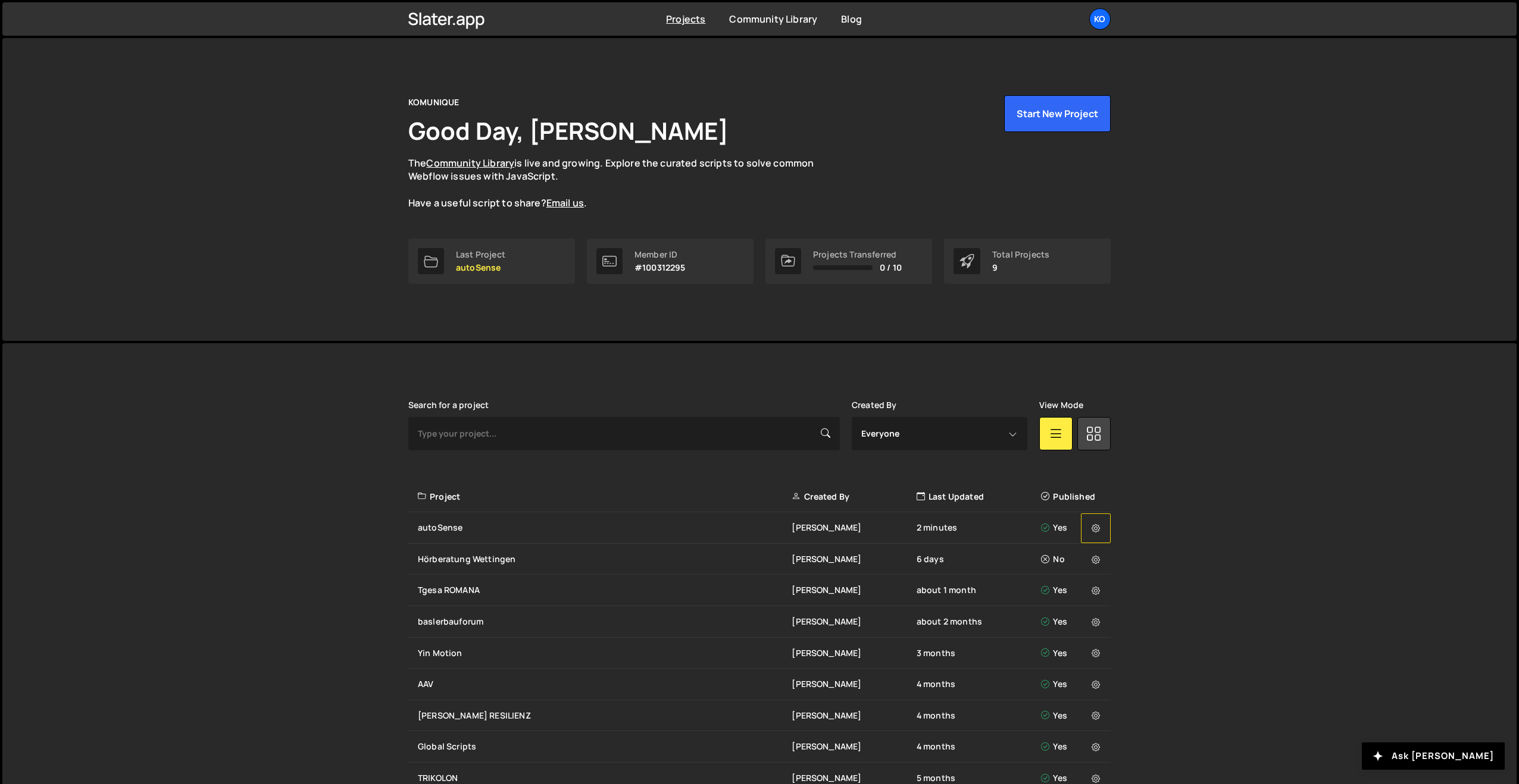
click at [1090, 529] on button at bounding box center [1095, 528] width 30 height 30
click at [1111, 593] on link "Manage access" at bounding box center [1153, 592] width 142 height 19
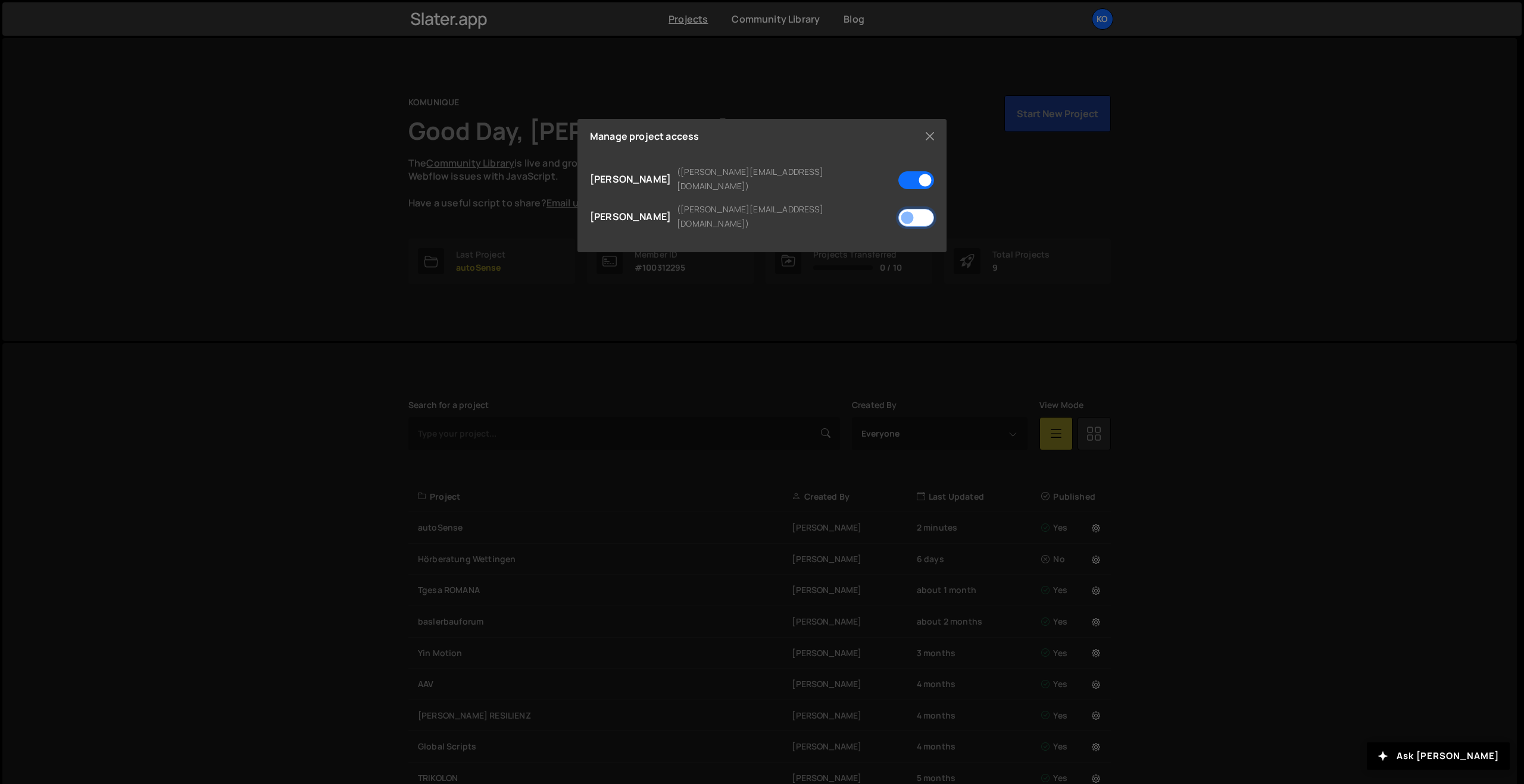
click at [918, 209] on input "checkbox" at bounding box center [916, 218] width 36 height 18
checkbox input "true"
click at [932, 135] on button "Close" at bounding box center [930, 136] width 18 height 18
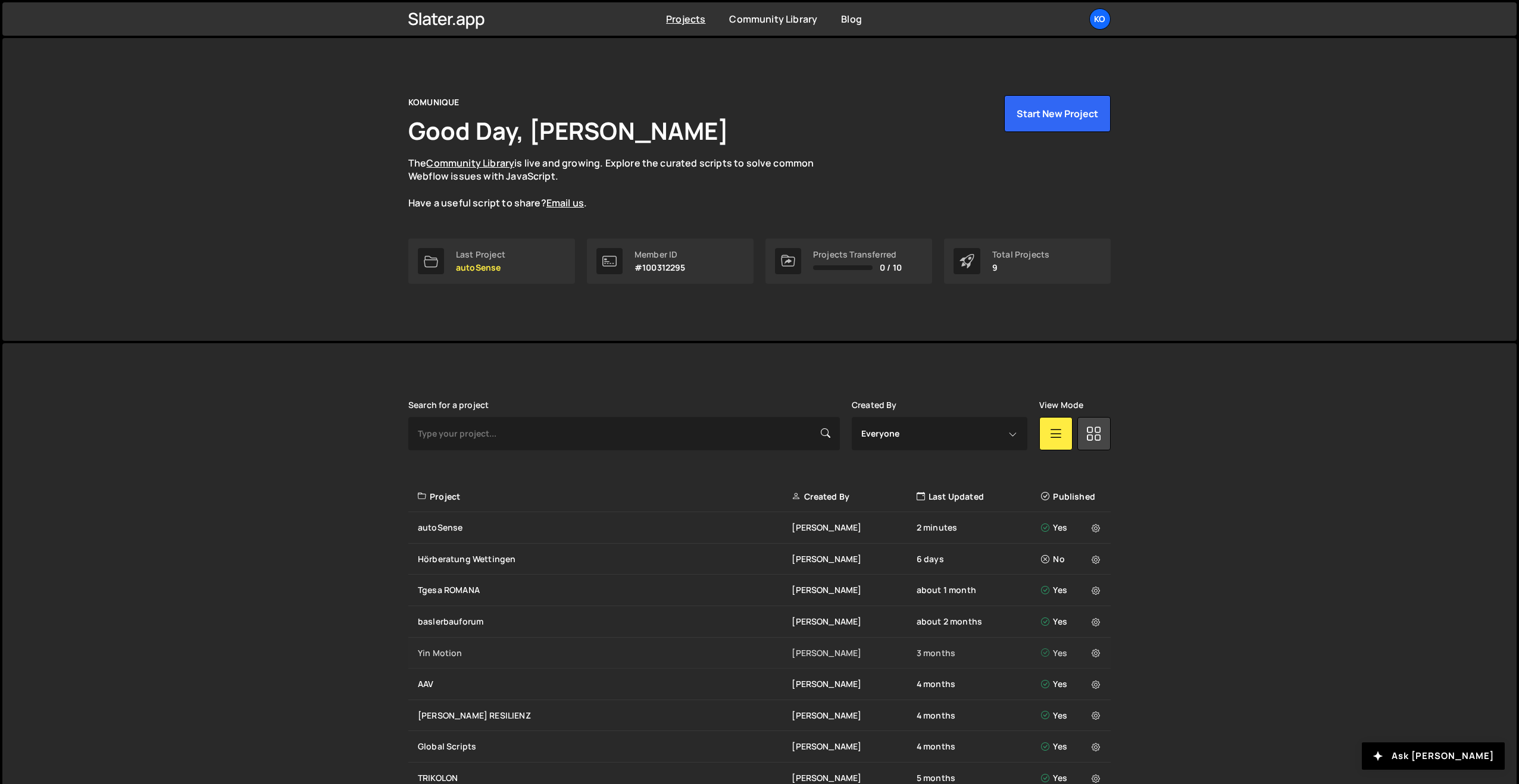
scroll to position [69, 0]
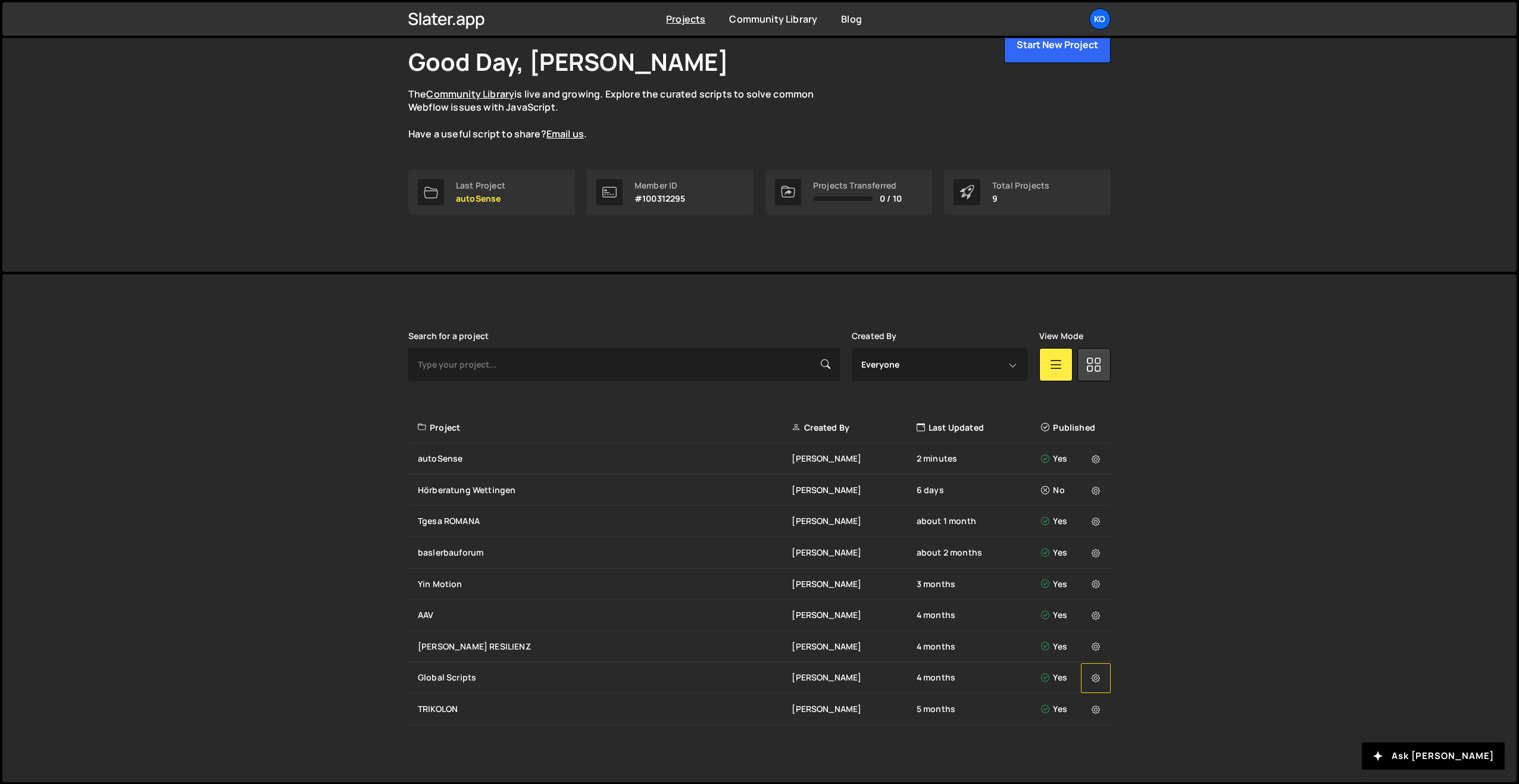
click at [1102, 672] on button at bounding box center [1095, 678] width 30 height 30
click at [1128, 739] on link "Manage access" at bounding box center [1153, 742] width 142 height 19
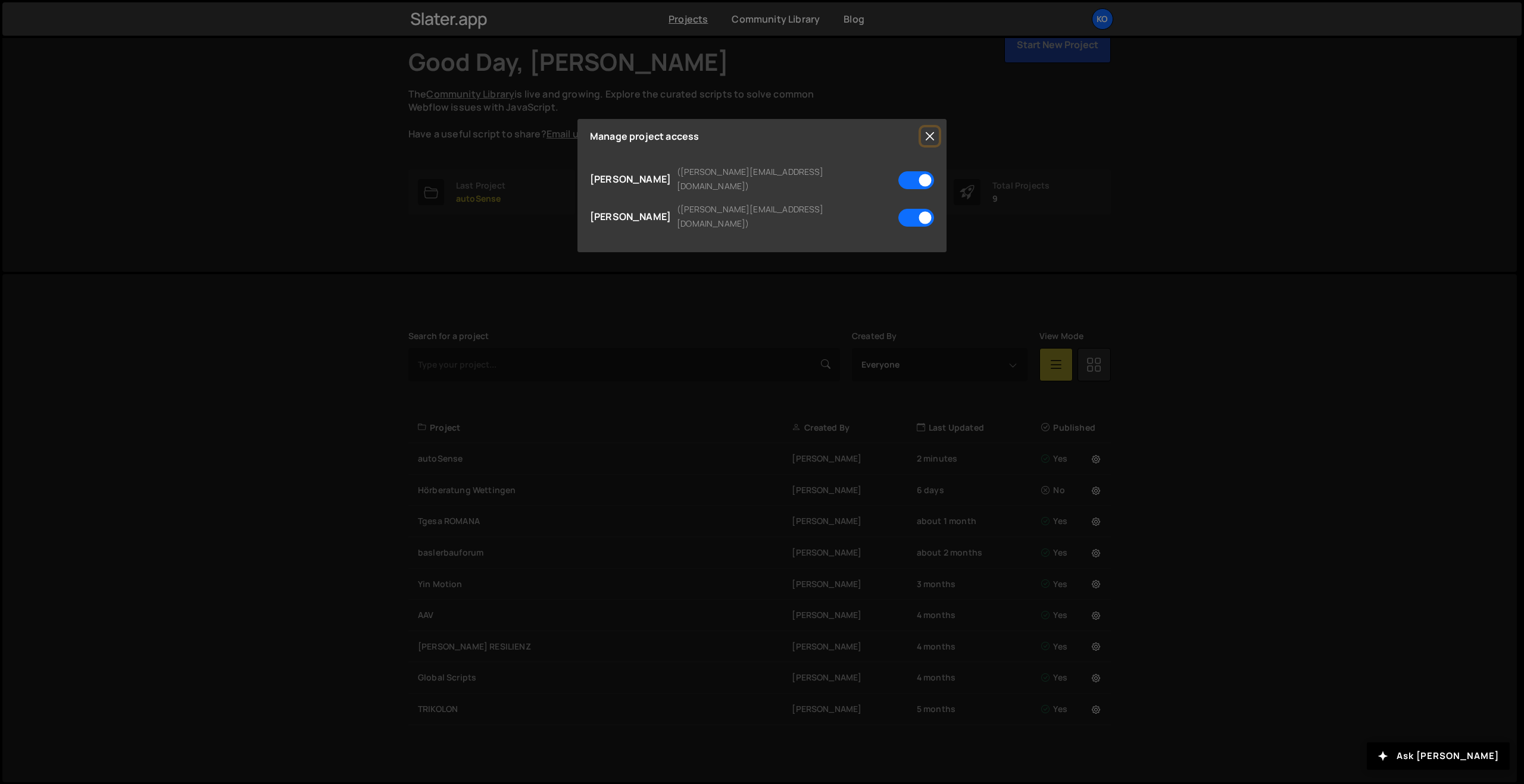
click at [928, 138] on button "Close" at bounding box center [930, 136] width 18 height 18
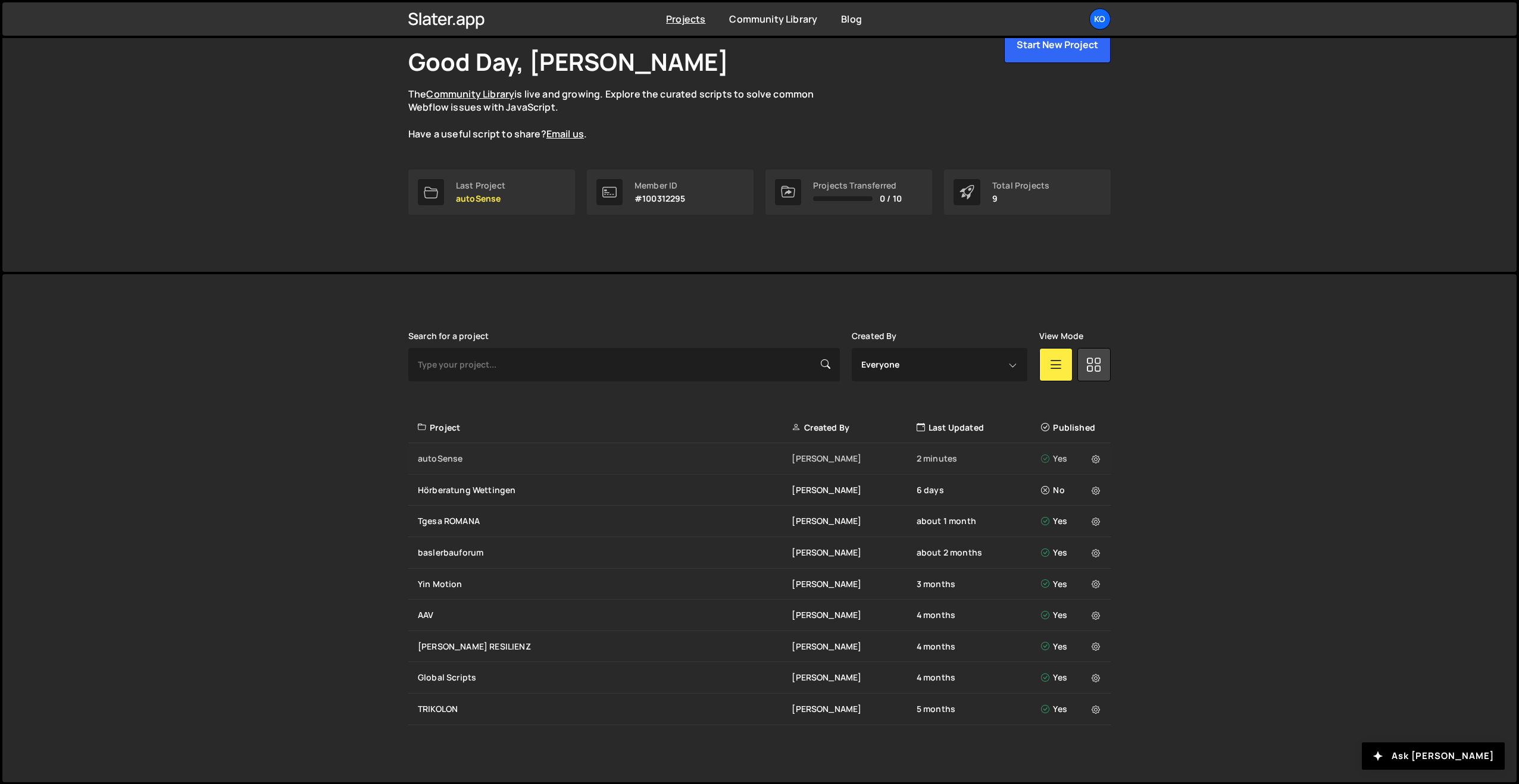
click at [629, 461] on div "autoSense" at bounding box center [605, 459] width 374 height 12
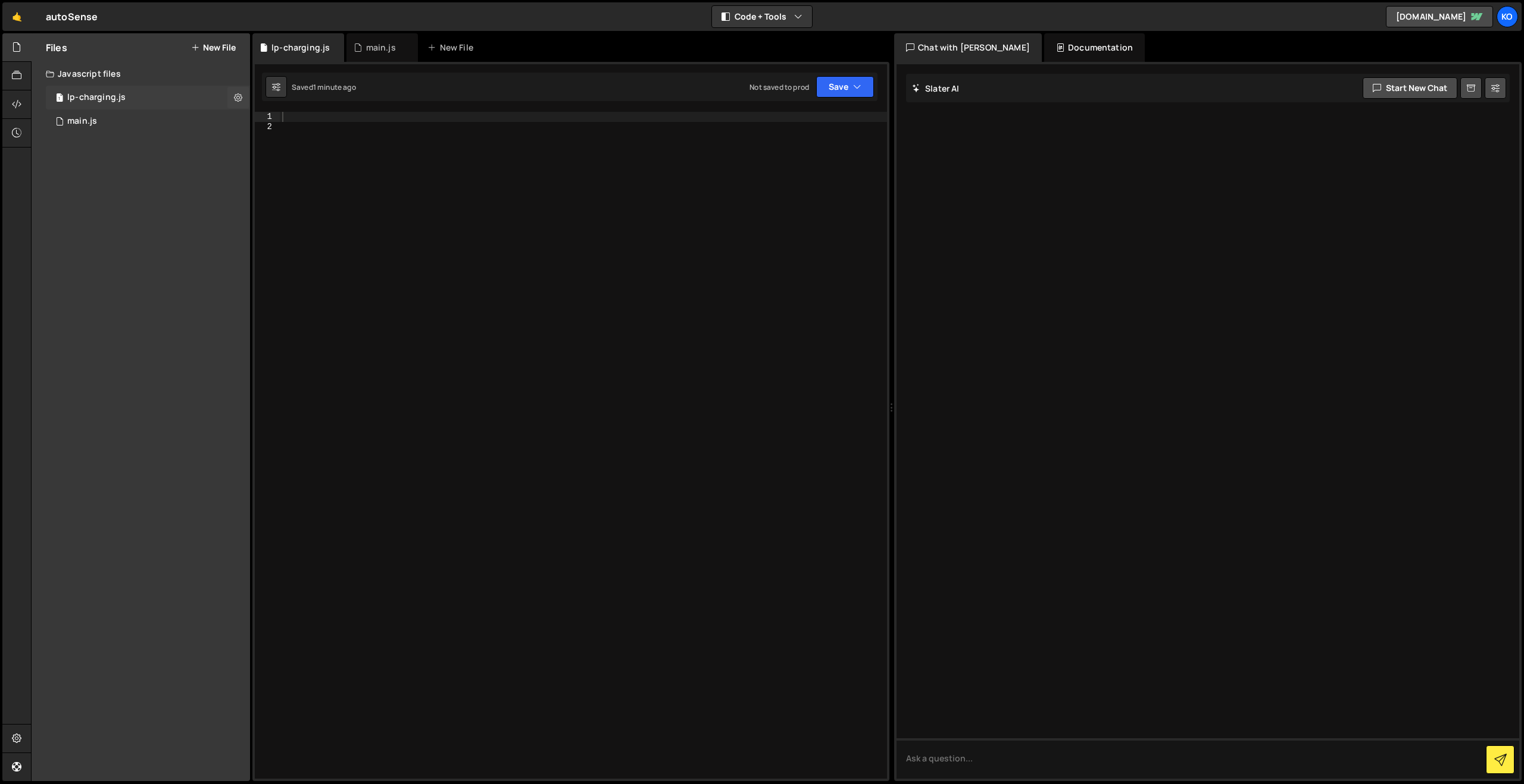
click at [78, 100] on div "lp-charging.js" at bounding box center [96, 97] width 58 height 10
click at [1044, 48] on div "Documentation" at bounding box center [1095, 48] width 101 height 29
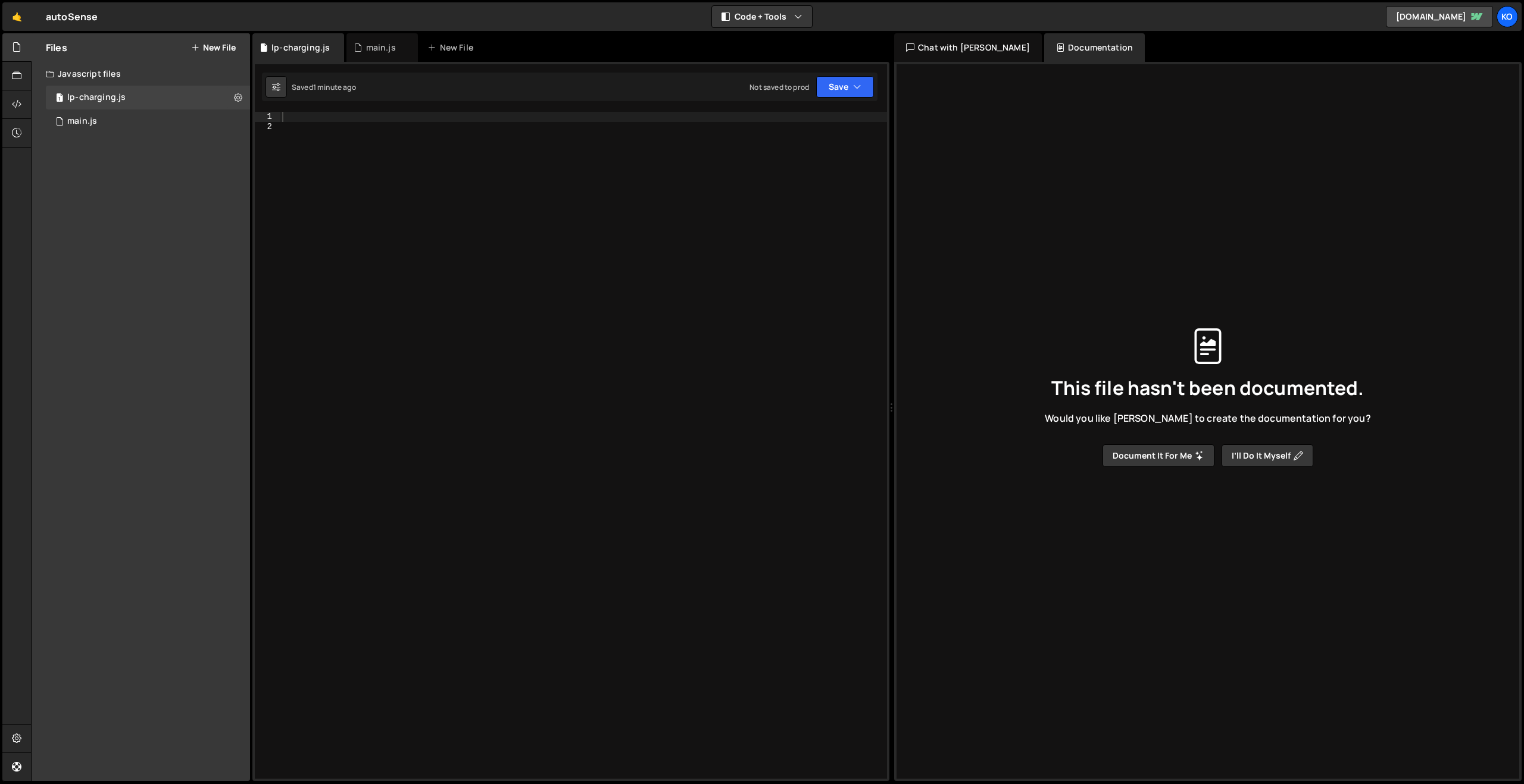
click at [953, 45] on div "Chat with [PERSON_NAME]" at bounding box center [968, 48] width 148 height 29
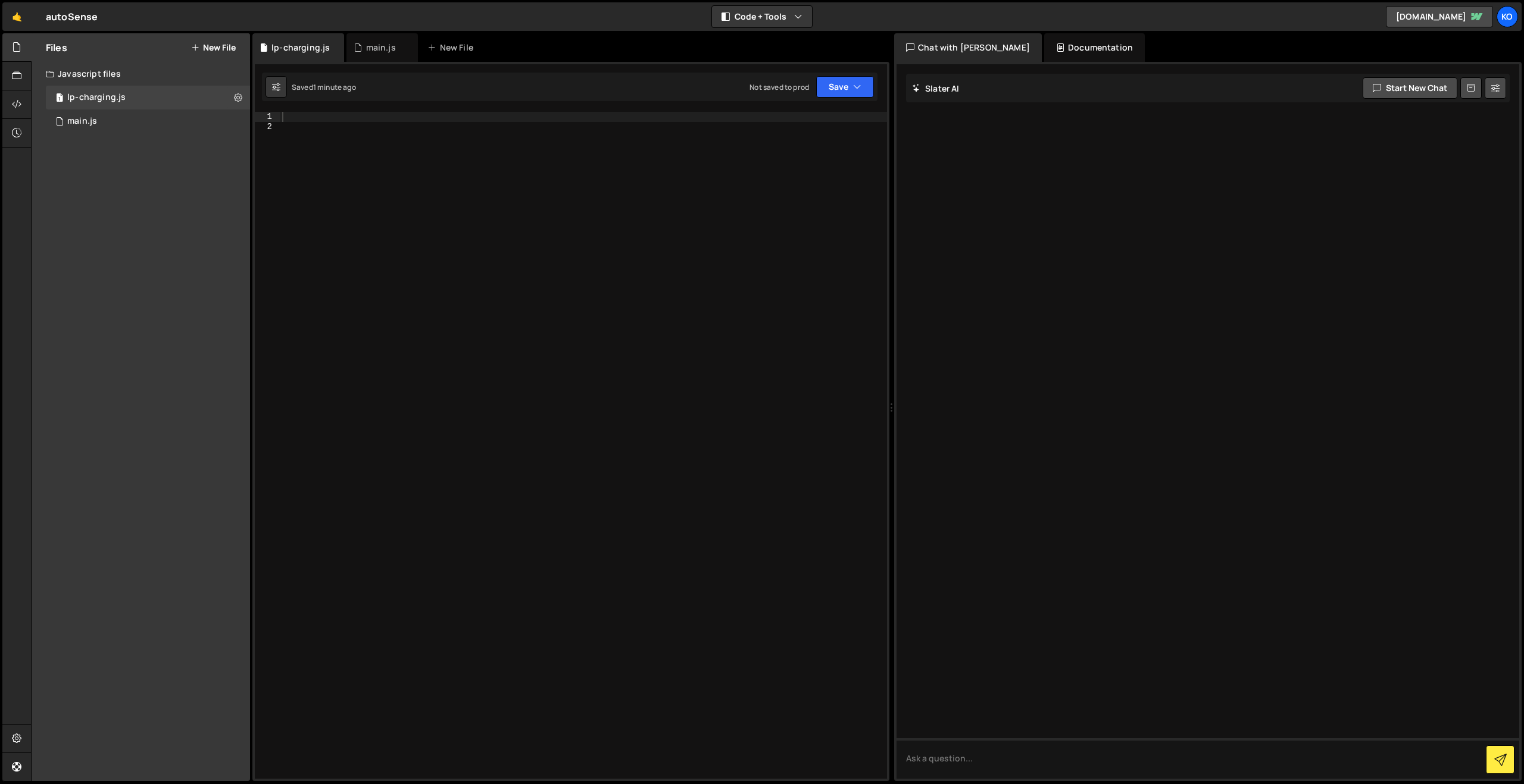
click at [1044, 45] on div "Documentation" at bounding box center [1095, 48] width 101 height 29
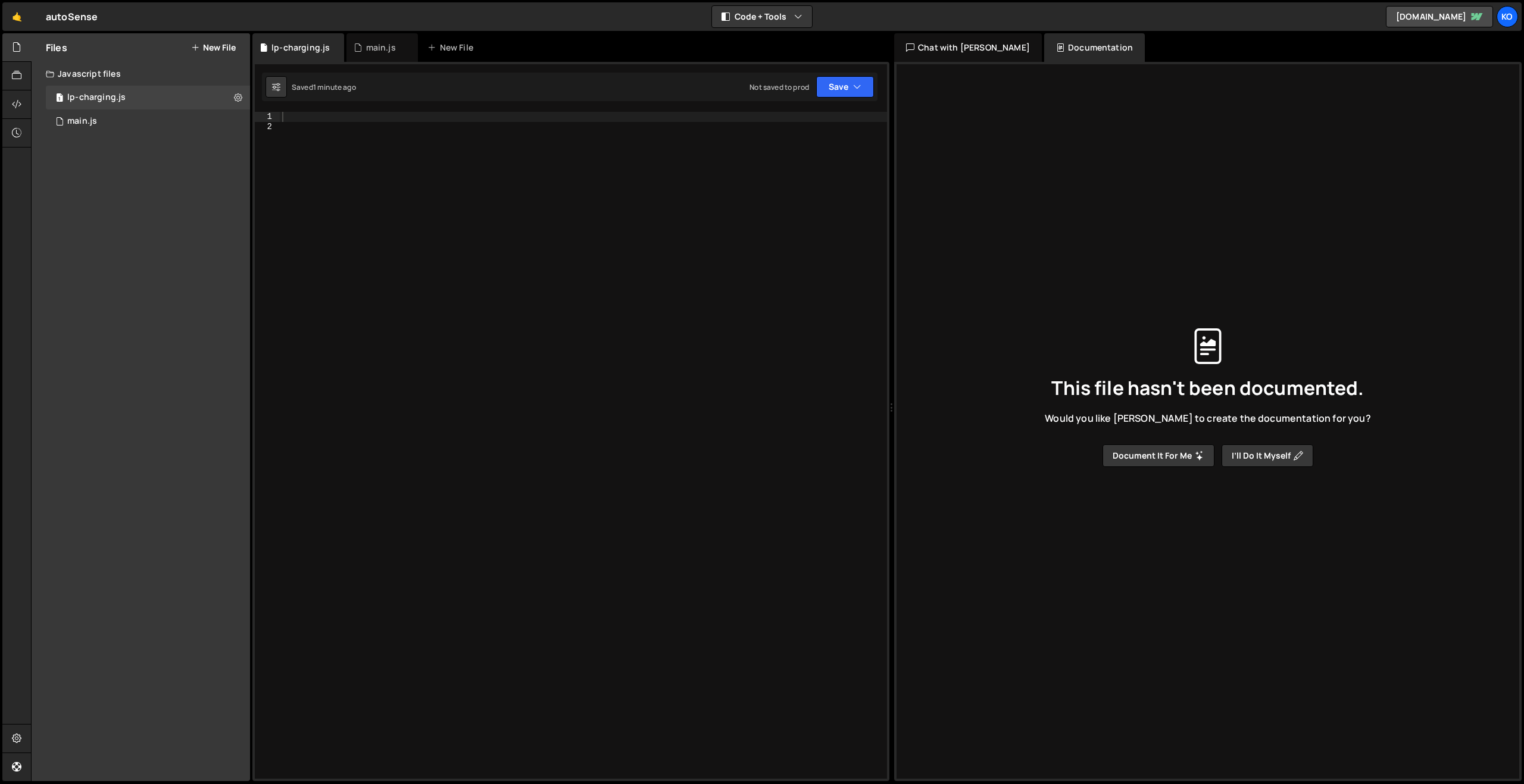
click at [947, 39] on div "Chat with [PERSON_NAME]" at bounding box center [968, 48] width 148 height 29
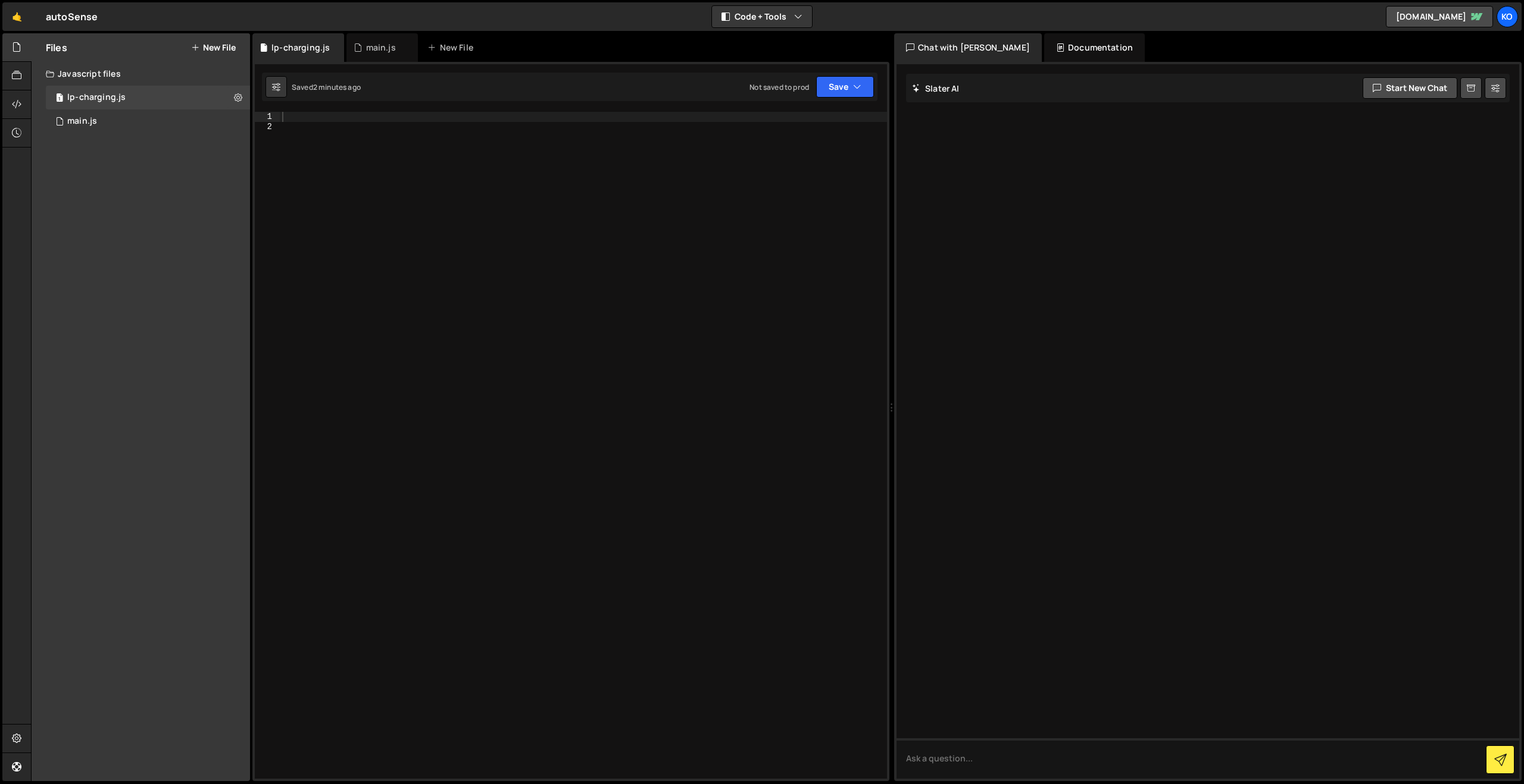
click at [290, 128] on div at bounding box center [583, 455] width 607 height 687
